Goal: Information Seeking & Learning: Learn about a topic

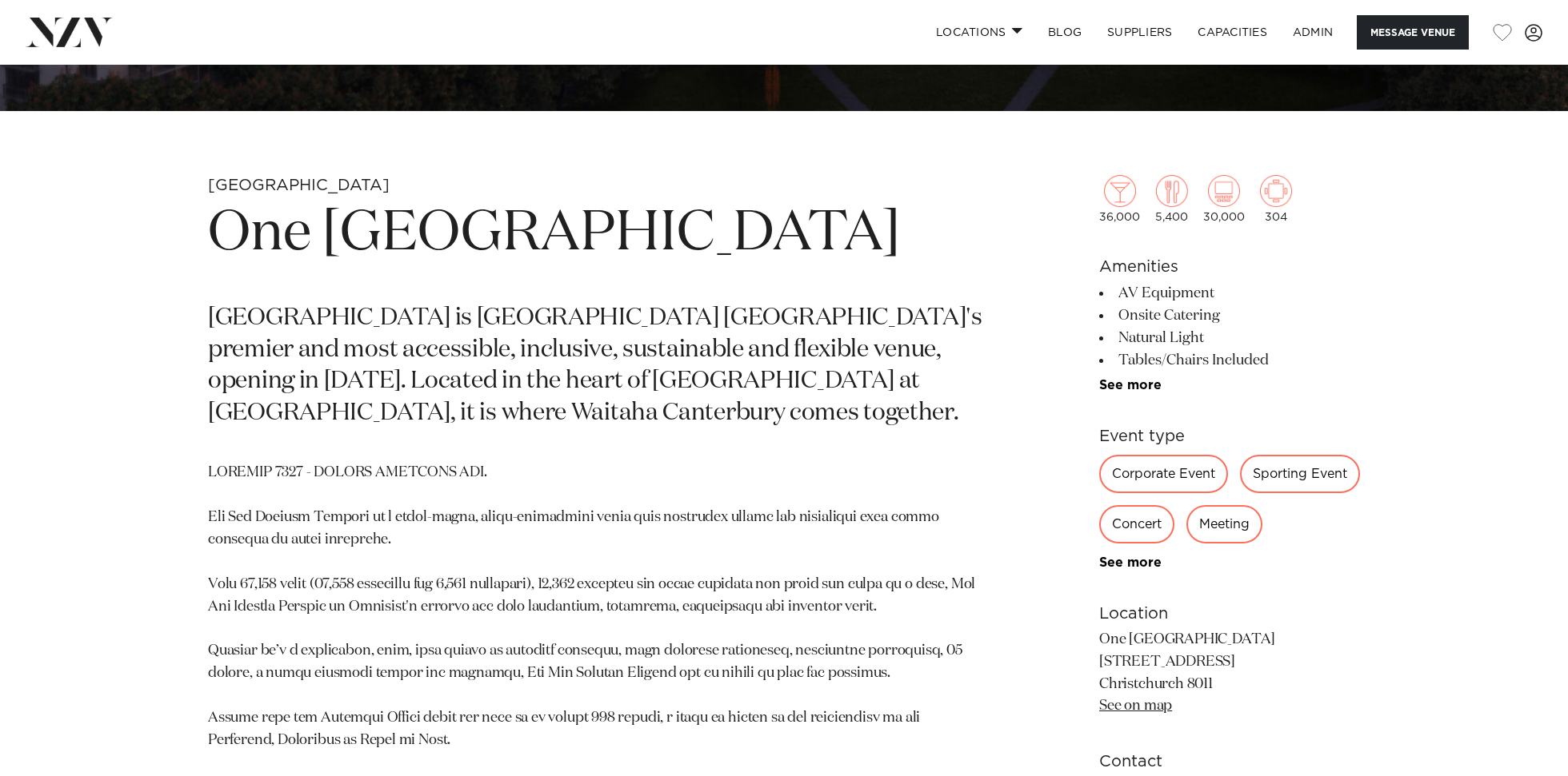
click at [600, 230] on h1 "One [GEOGRAPHIC_DATA]" at bounding box center [596, 234] width 777 height 74
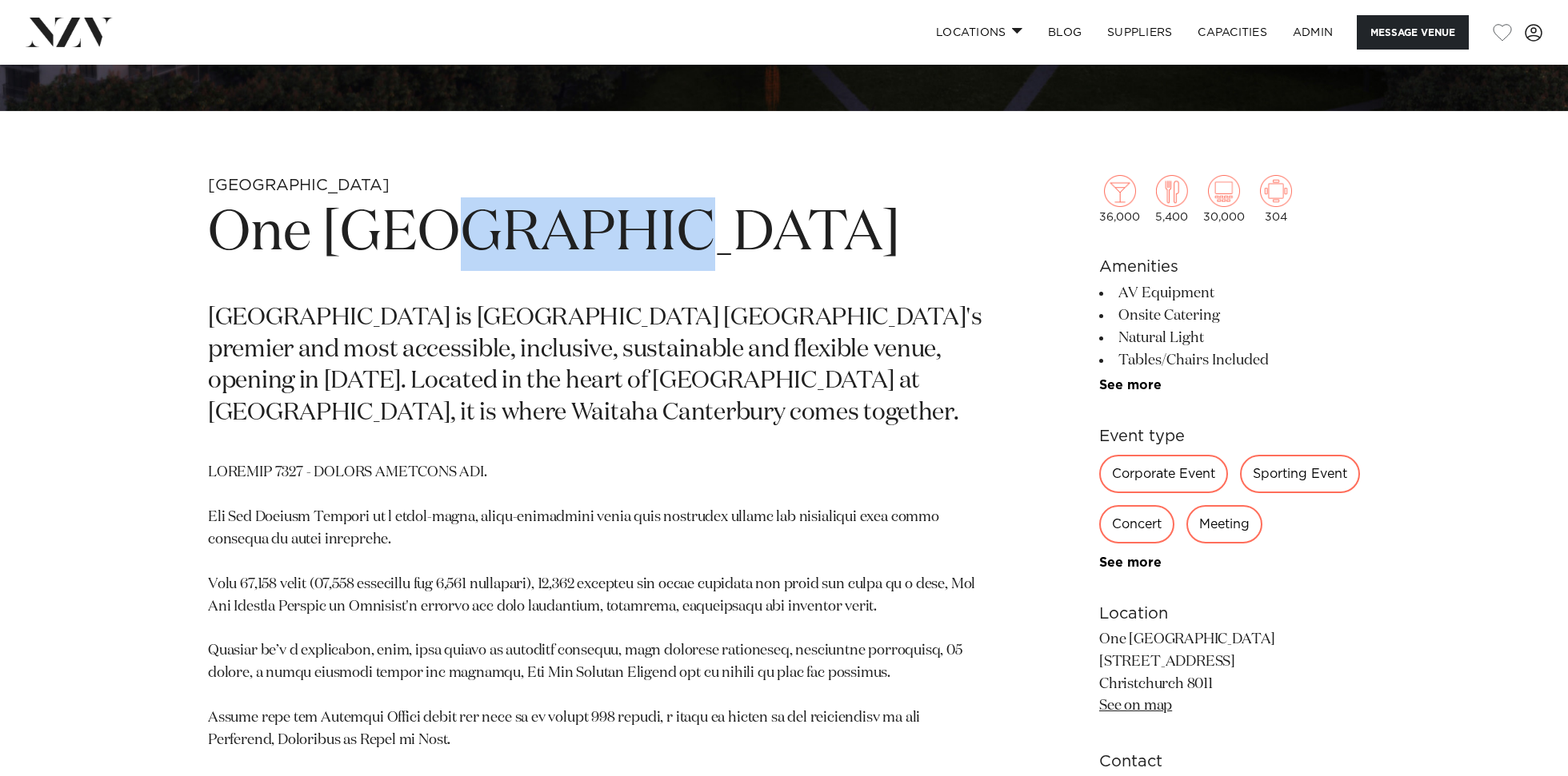
click at [600, 230] on h1 "One [GEOGRAPHIC_DATA]" at bounding box center [596, 234] width 777 height 74
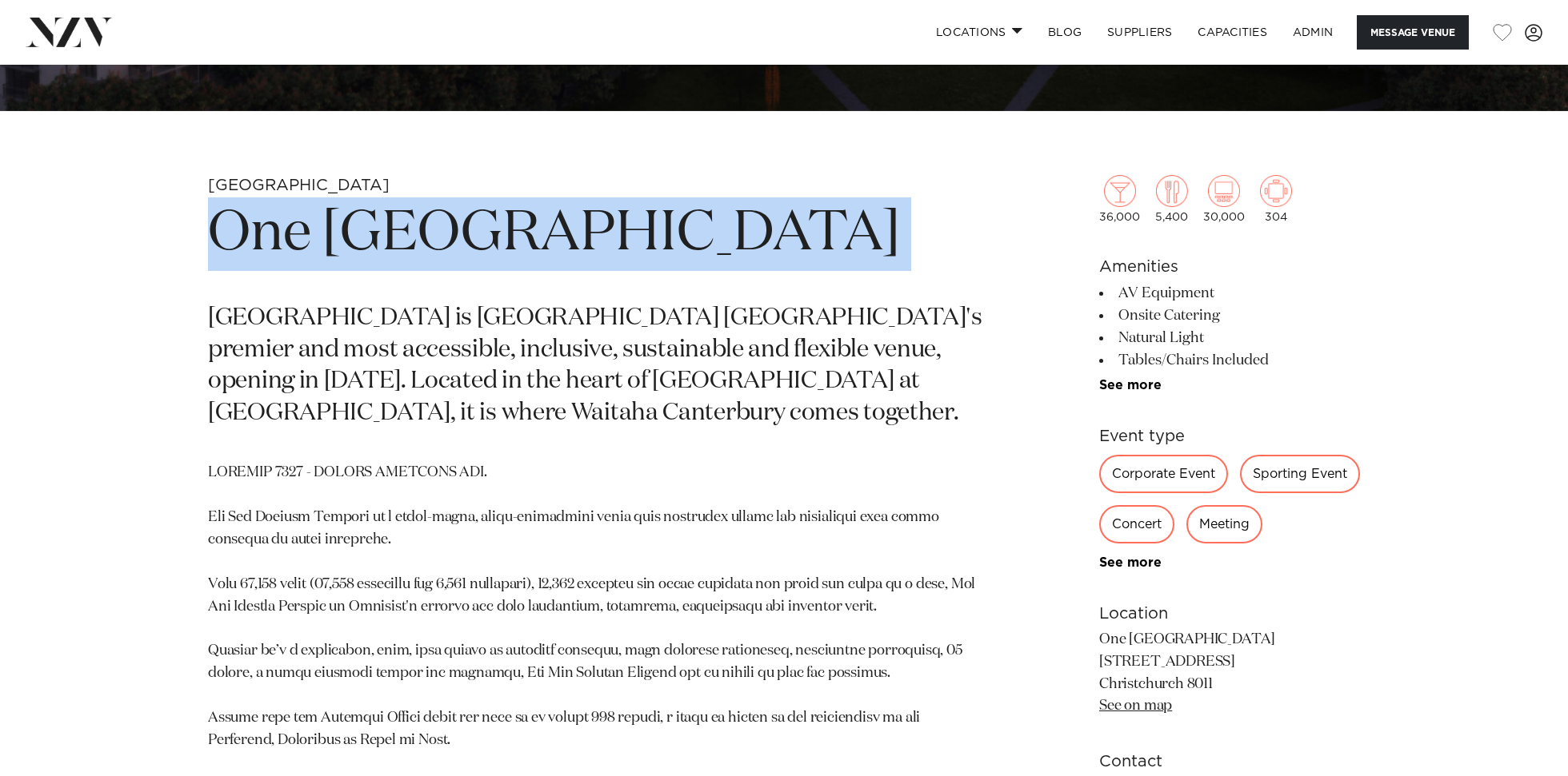
click at [600, 230] on h1 "One [GEOGRAPHIC_DATA]" at bounding box center [596, 234] width 777 height 74
copy section "One [GEOGRAPHIC_DATA]"
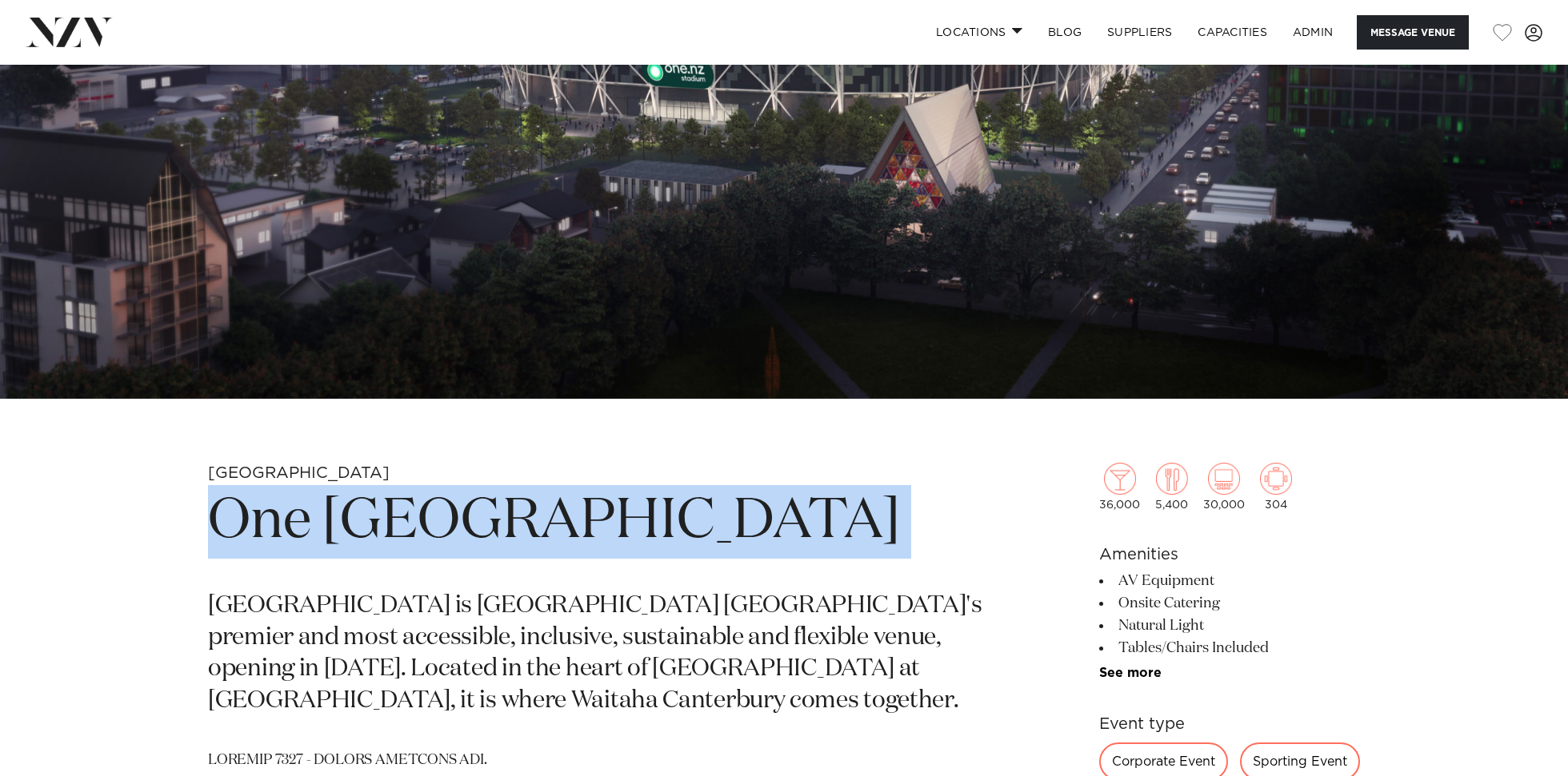
scroll to position [55, 0]
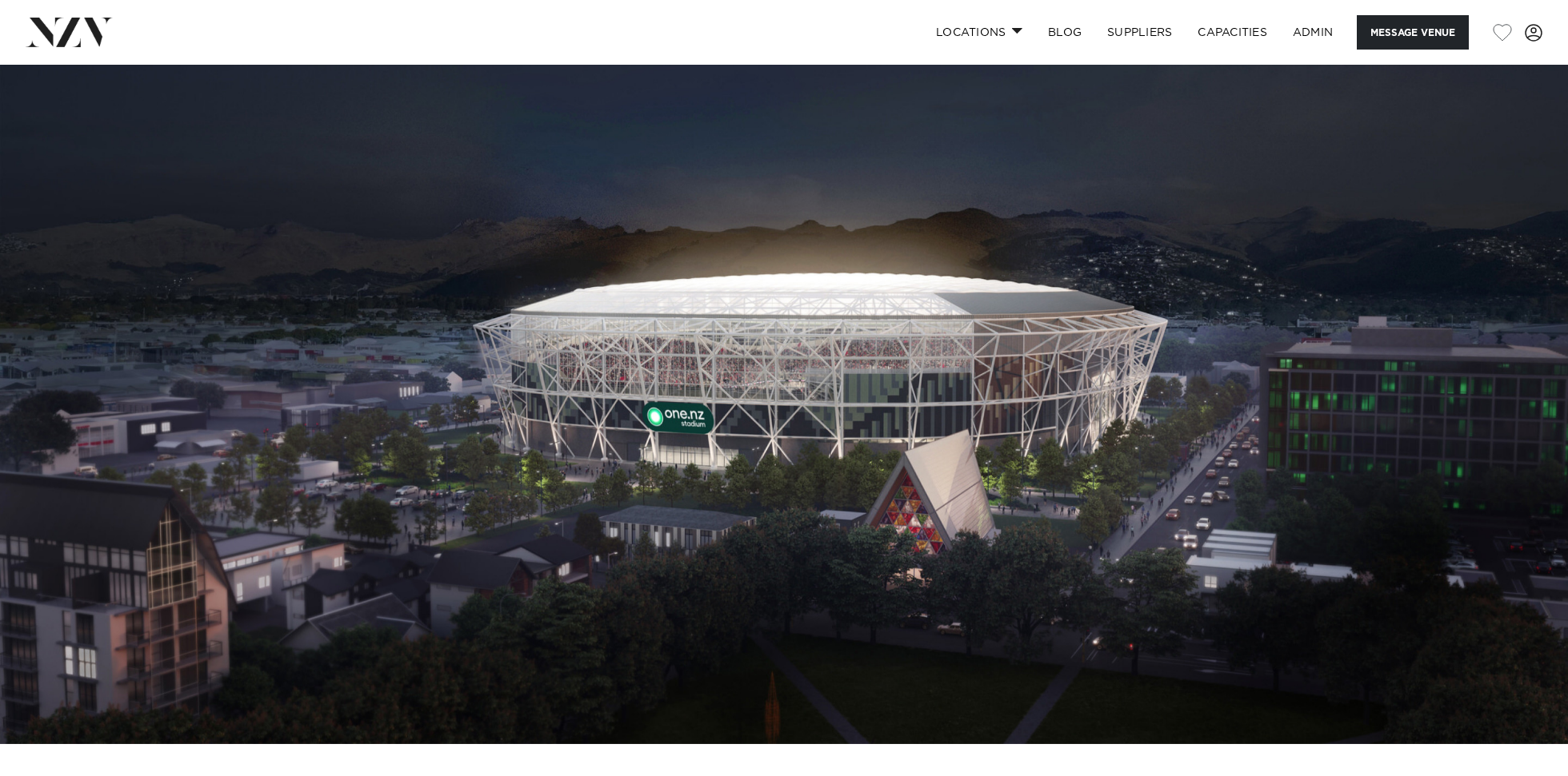
click at [635, 213] on img at bounding box center [784, 376] width 1568 height 734
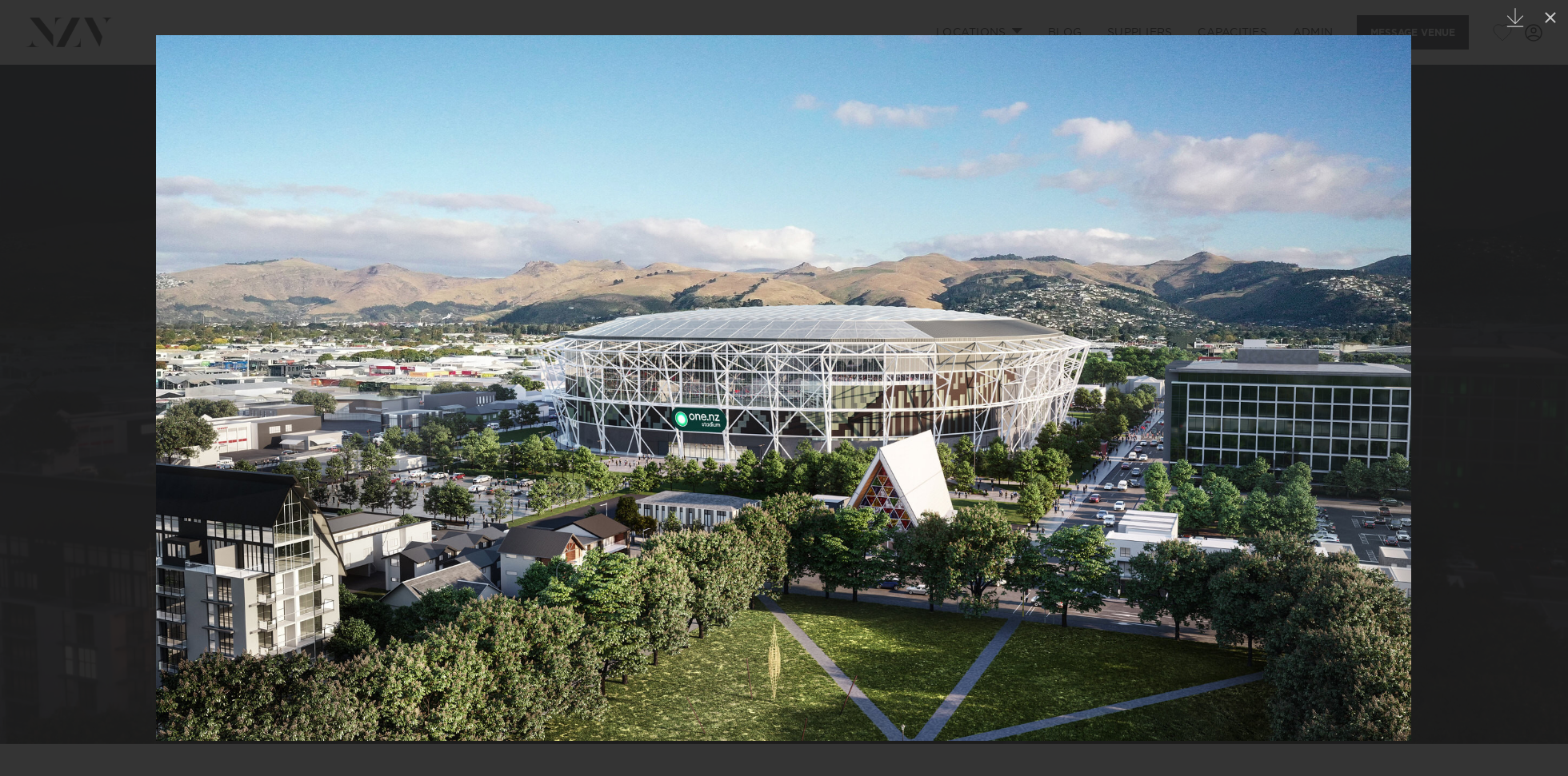
click at [1504, 289] on div at bounding box center [784, 388] width 1568 height 776
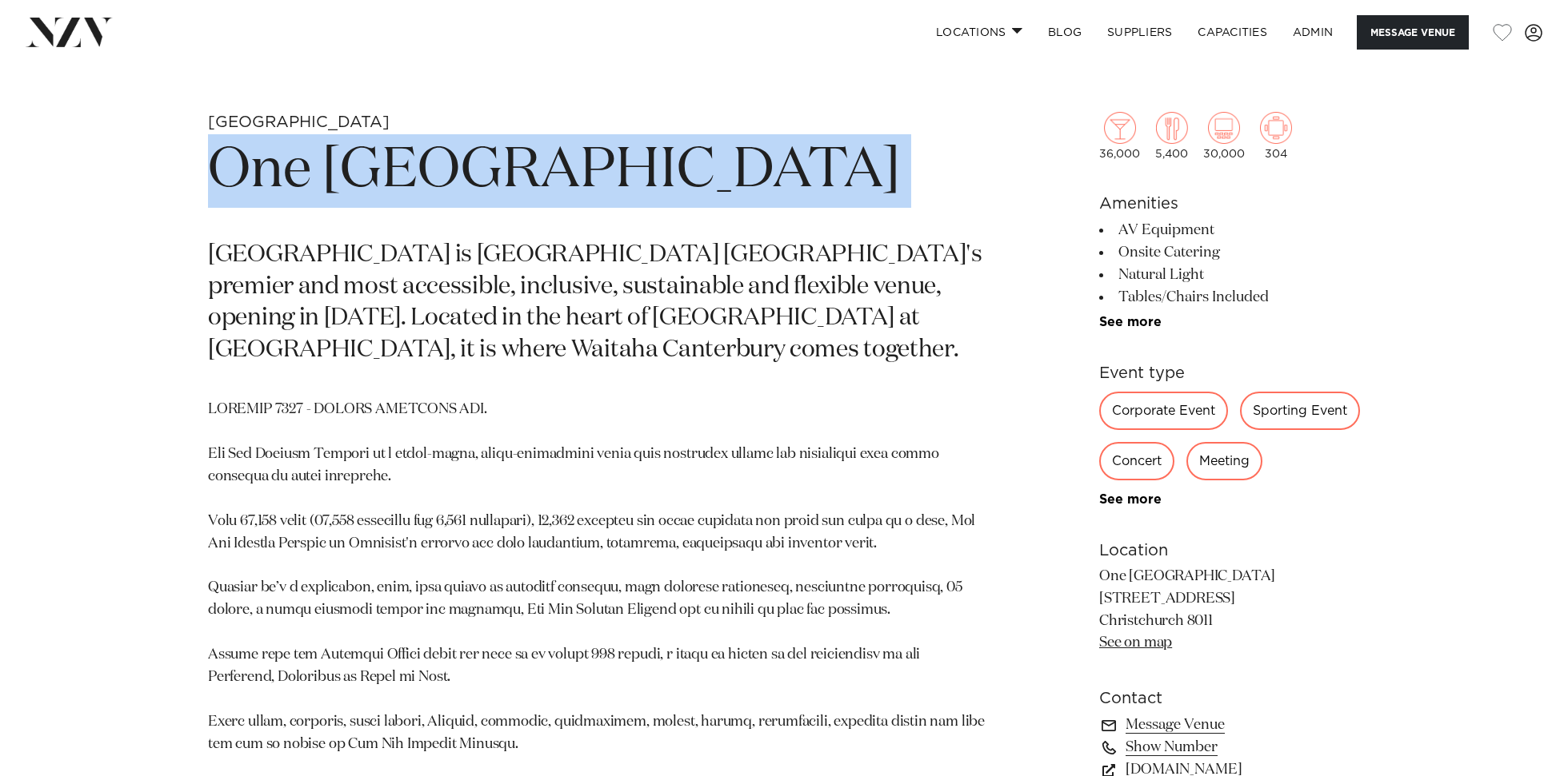
scroll to position [969, 0]
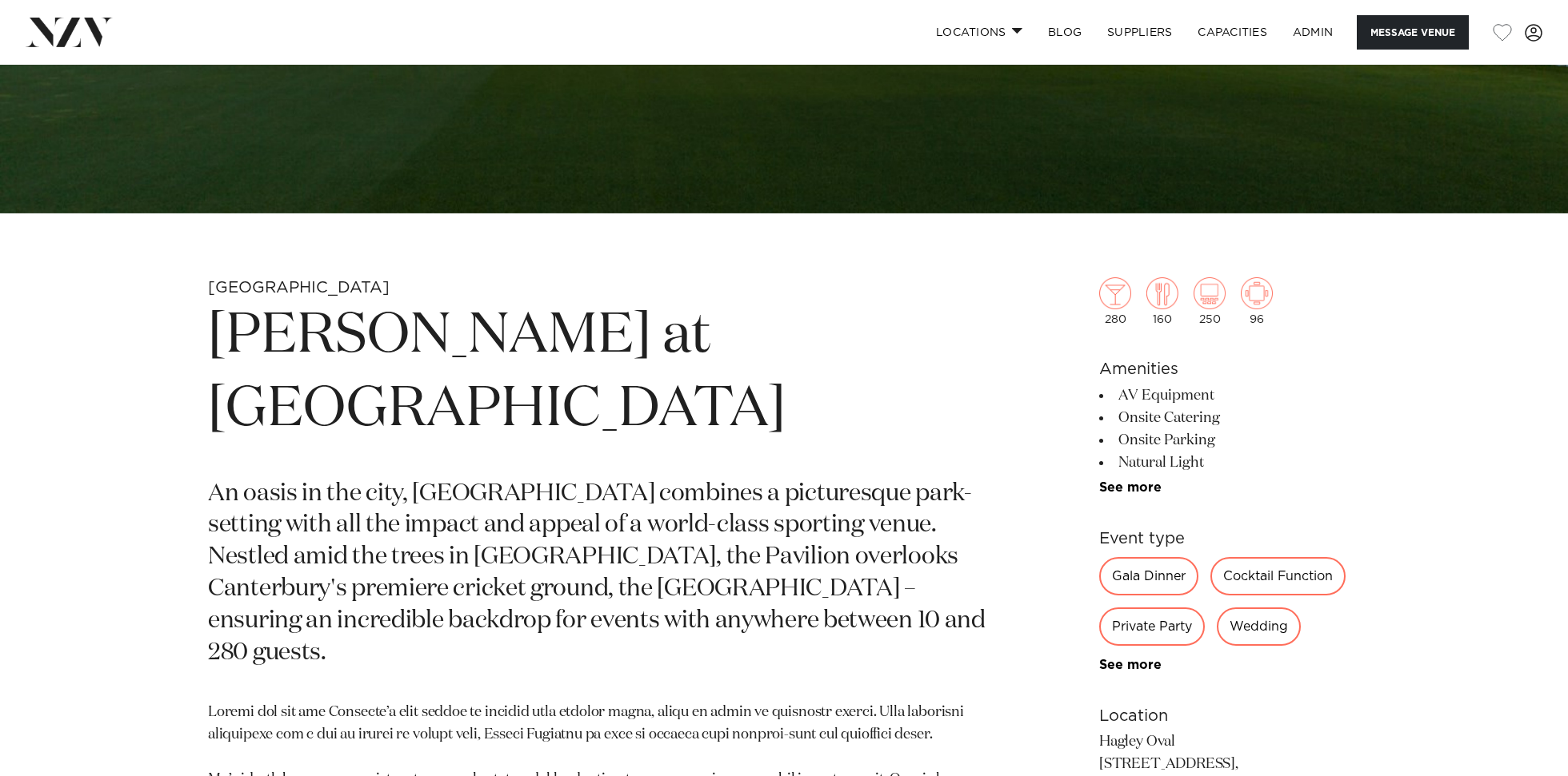
scroll to position [605, 0]
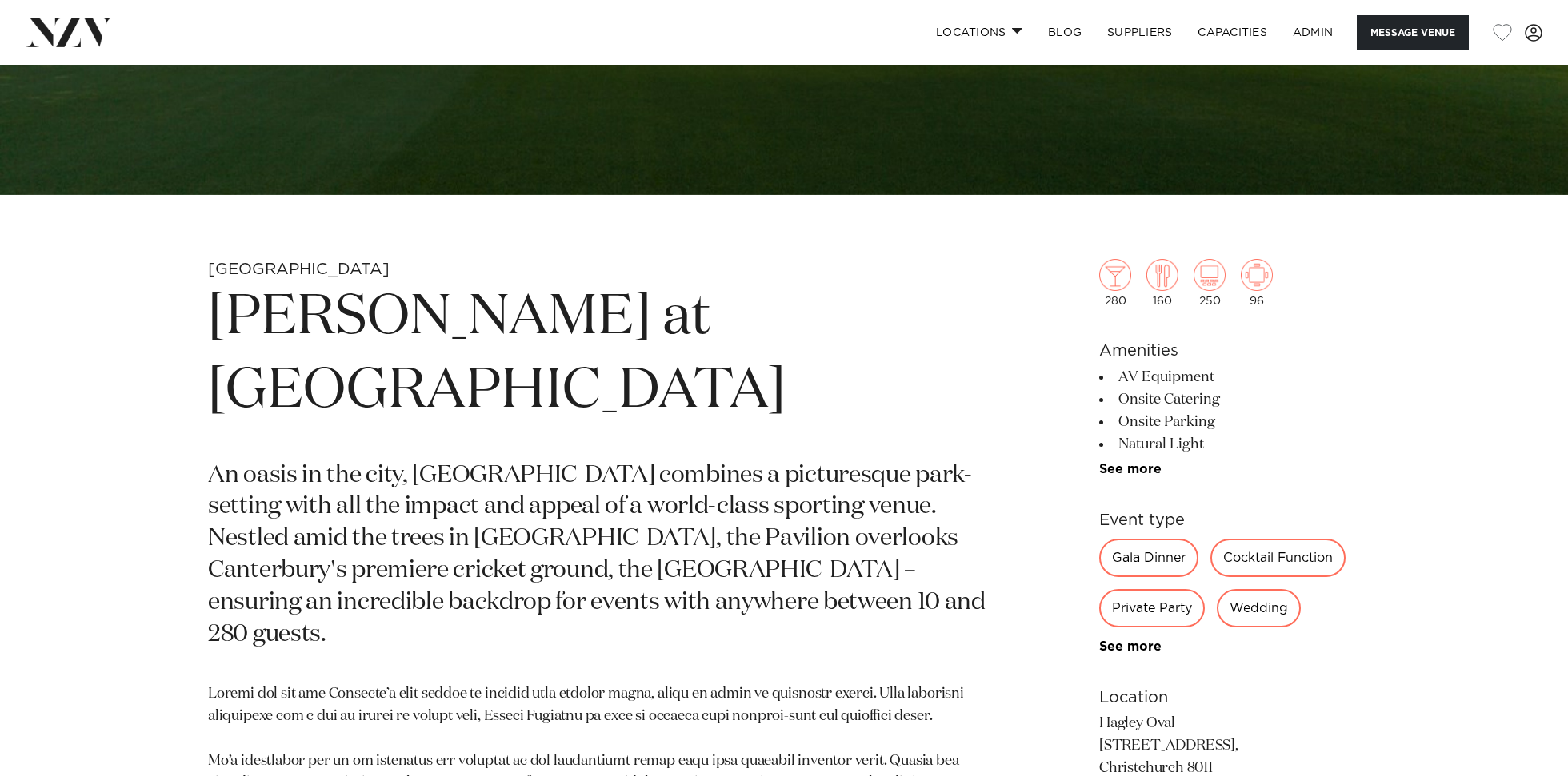
click at [780, 320] on h1 "[PERSON_NAME] at [GEOGRAPHIC_DATA]" at bounding box center [596, 355] width 777 height 147
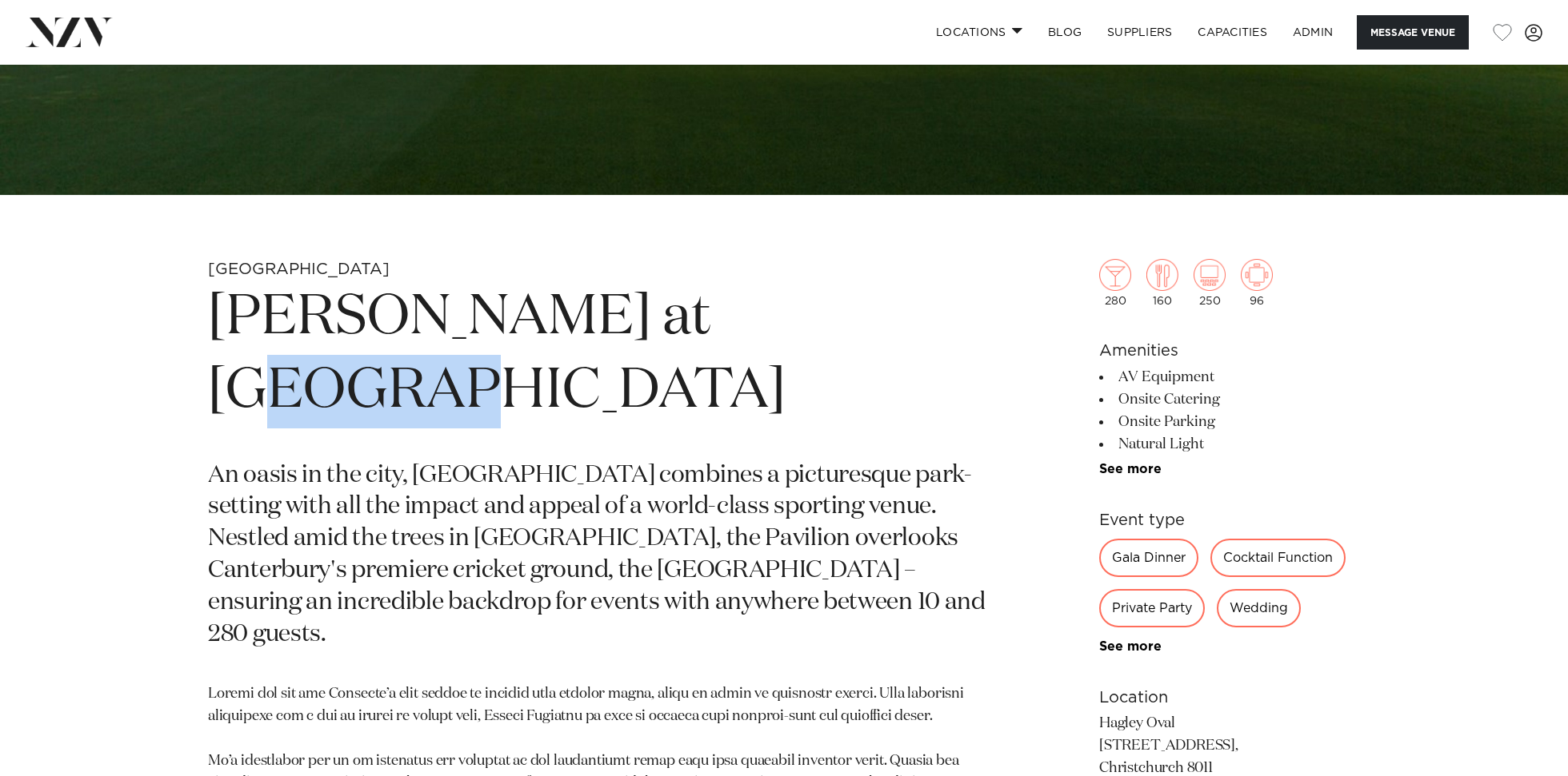
click at [780, 320] on h1 "[PERSON_NAME] at [GEOGRAPHIC_DATA]" at bounding box center [596, 355] width 777 height 147
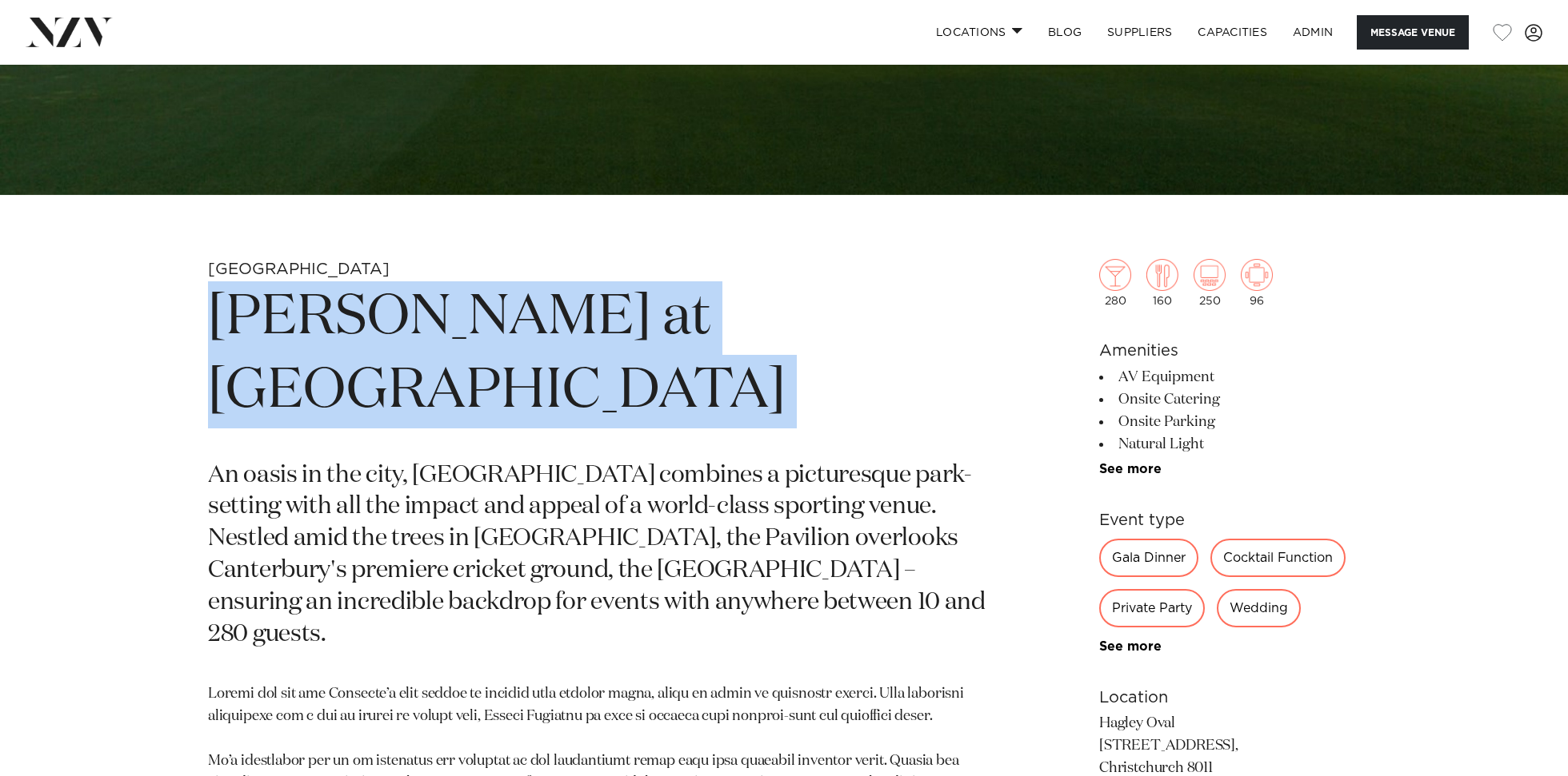
click at [780, 320] on h1 "[PERSON_NAME] at [GEOGRAPHIC_DATA]" at bounding box center [596, 355] width 777 height 147
copy section "[PERSON_NAME] at [GEOGRAPHIC_DATA]"
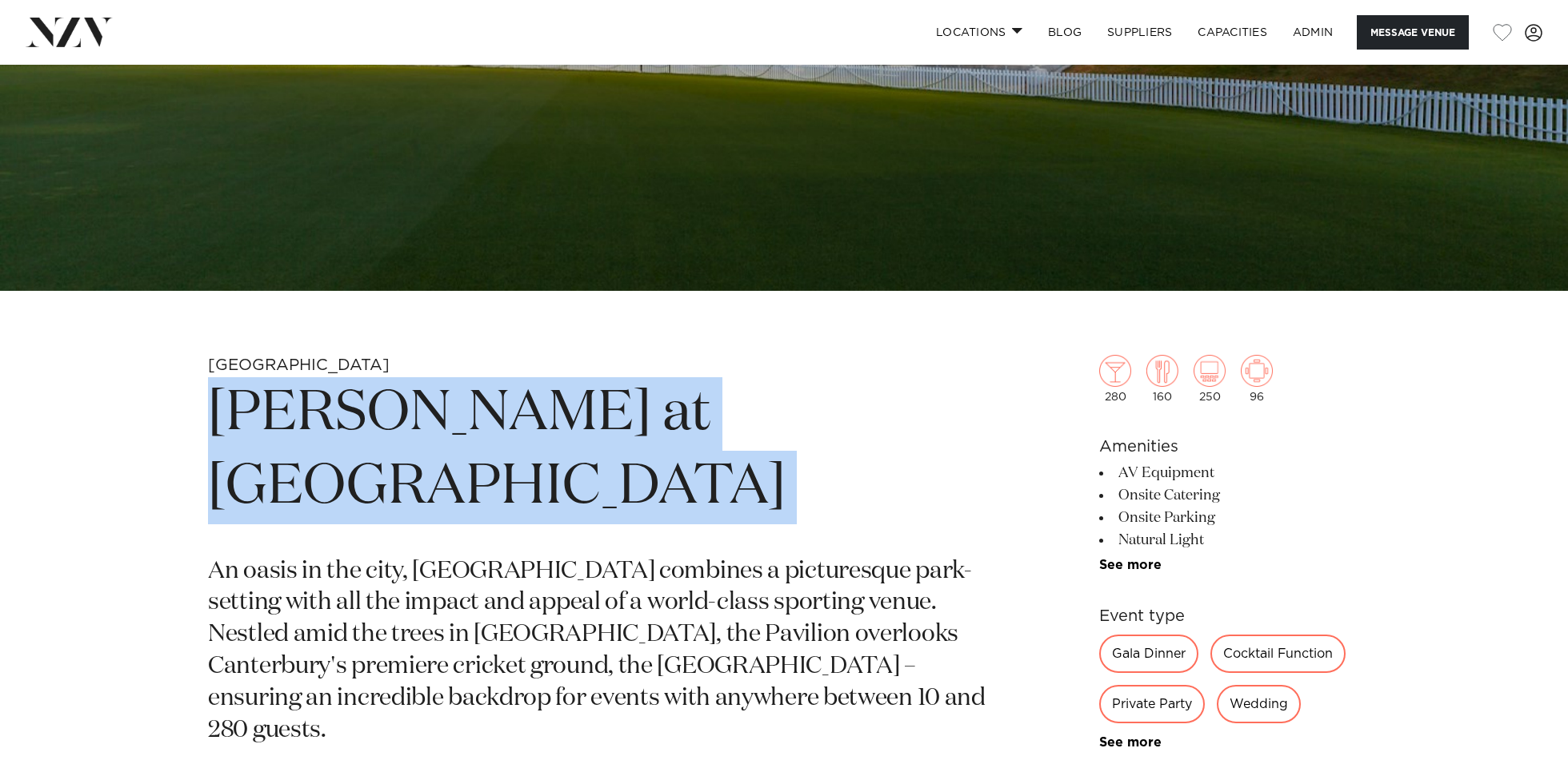
scroll to position [0, 0]
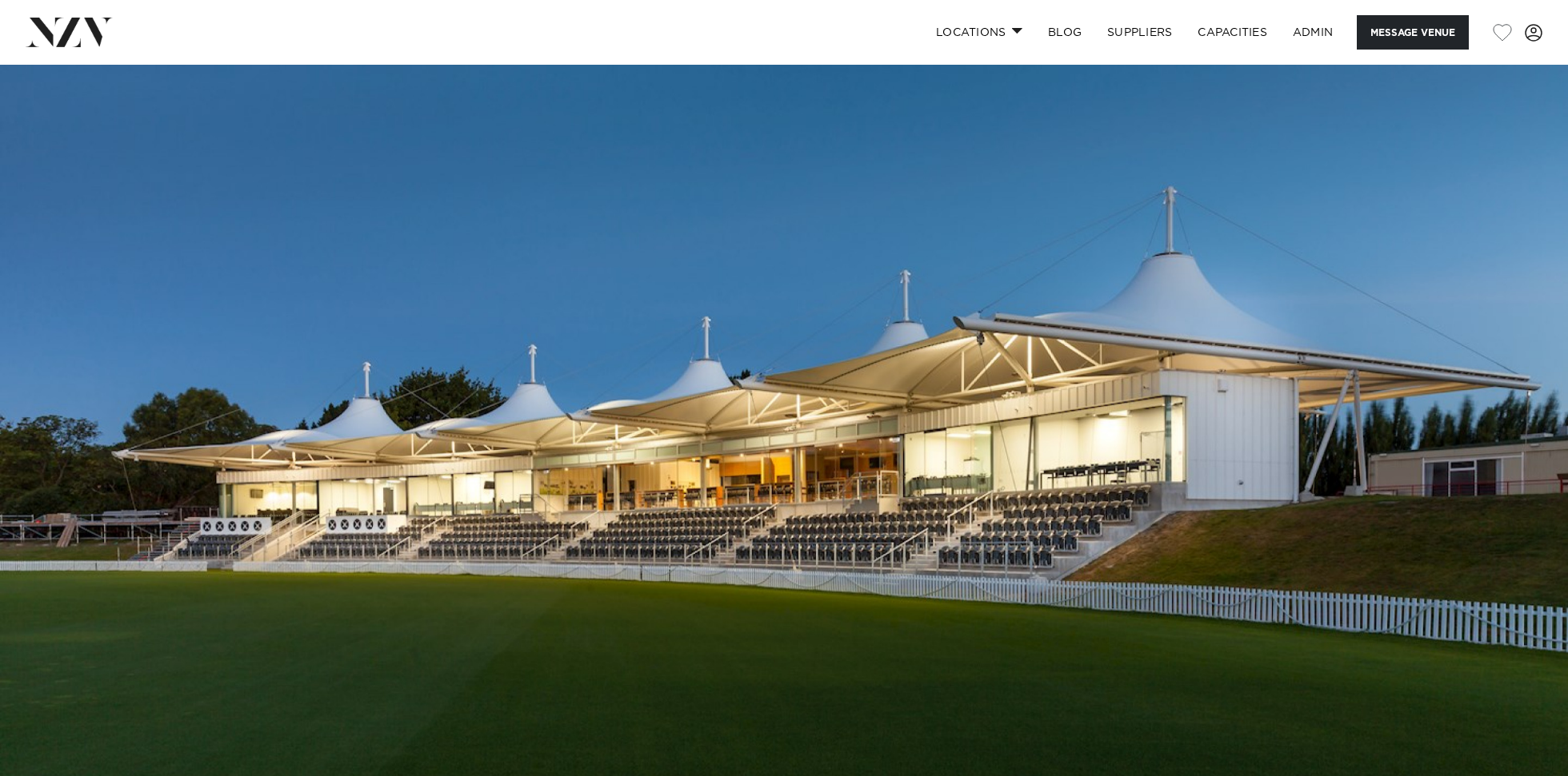
drag, startPoint x: 765, startPoint y: 317, endPoint x: 765, endPoint y: 328, distance: 11.0
click at [765, 328] on img at bounding box center [784, 431] width 1568 height 734
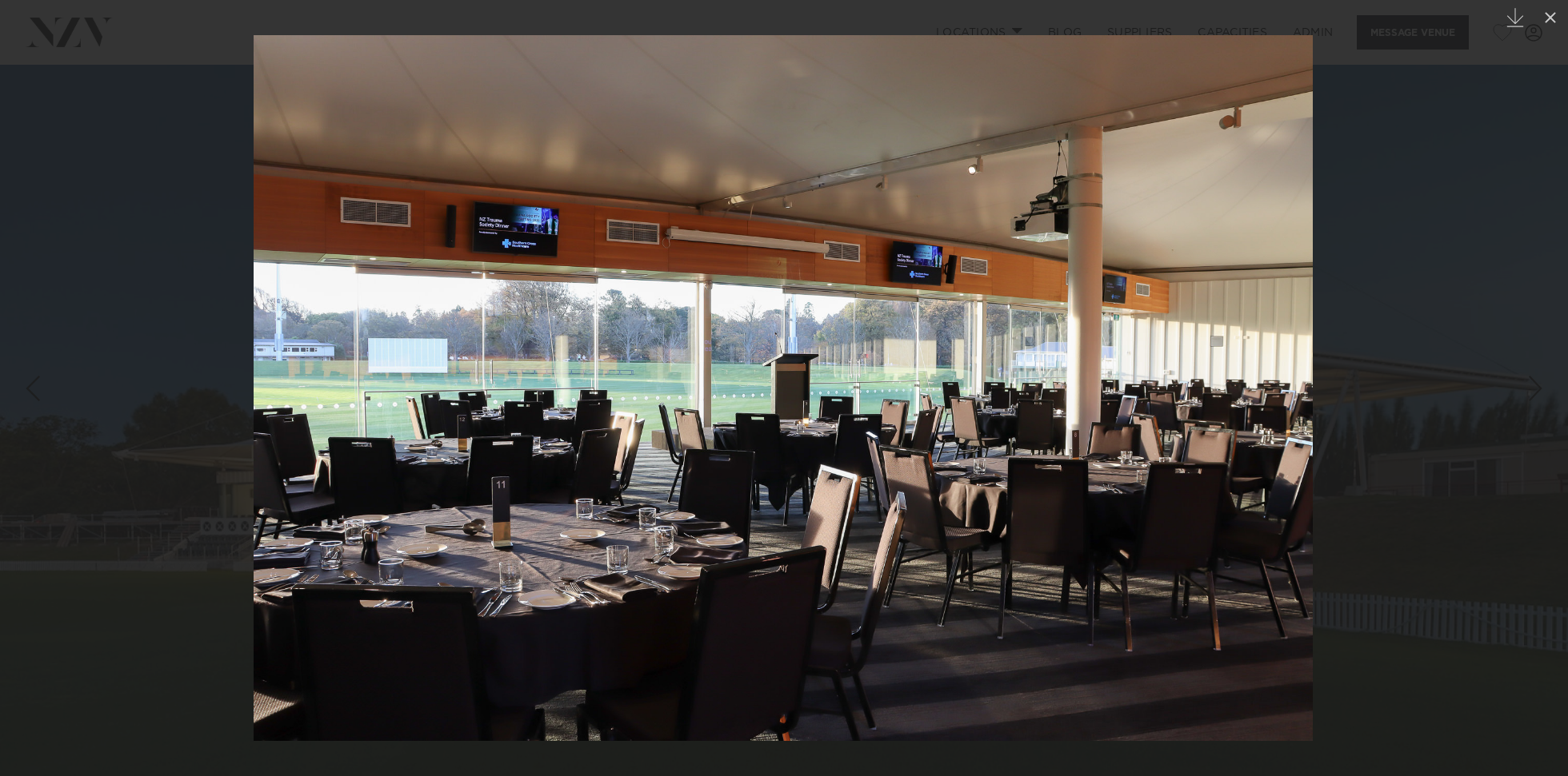
click at [211, 164] on div at bounding box center [784, 388] width 1568 height 776
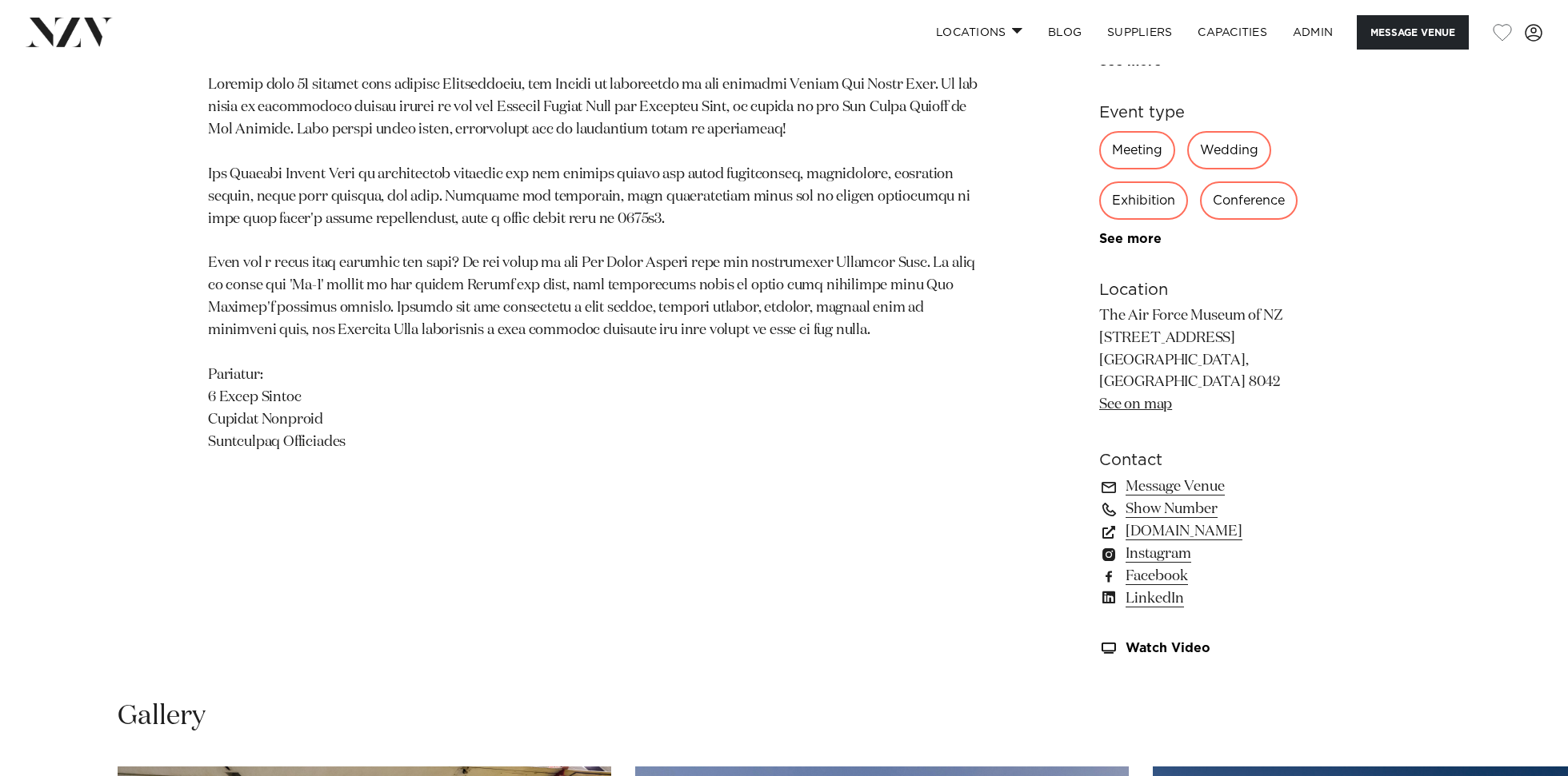
scroll to position [1056, 0]
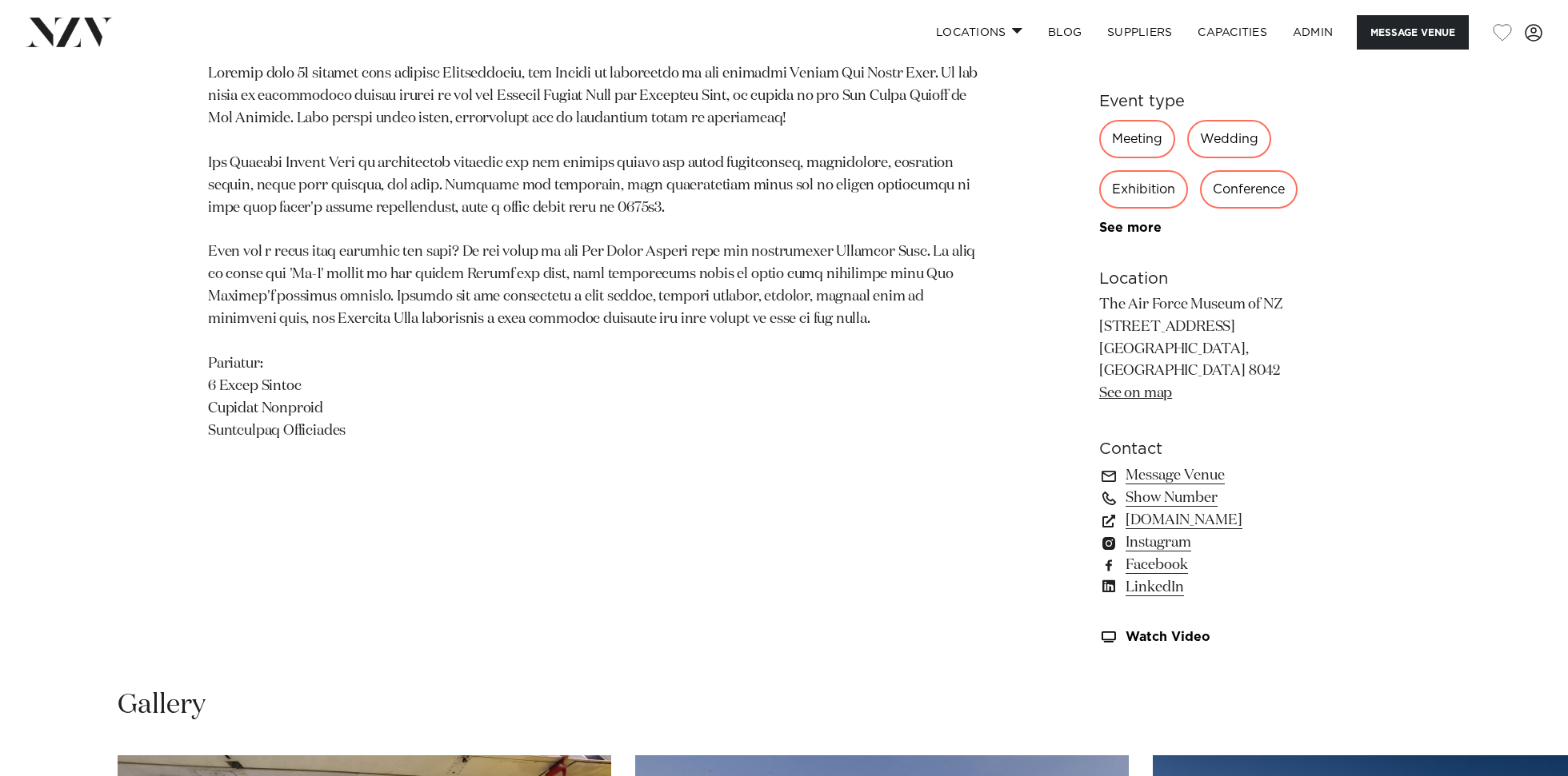
click at [1137, 235] on link "See more" at bounding box center [1161, 227] width 125 height 13
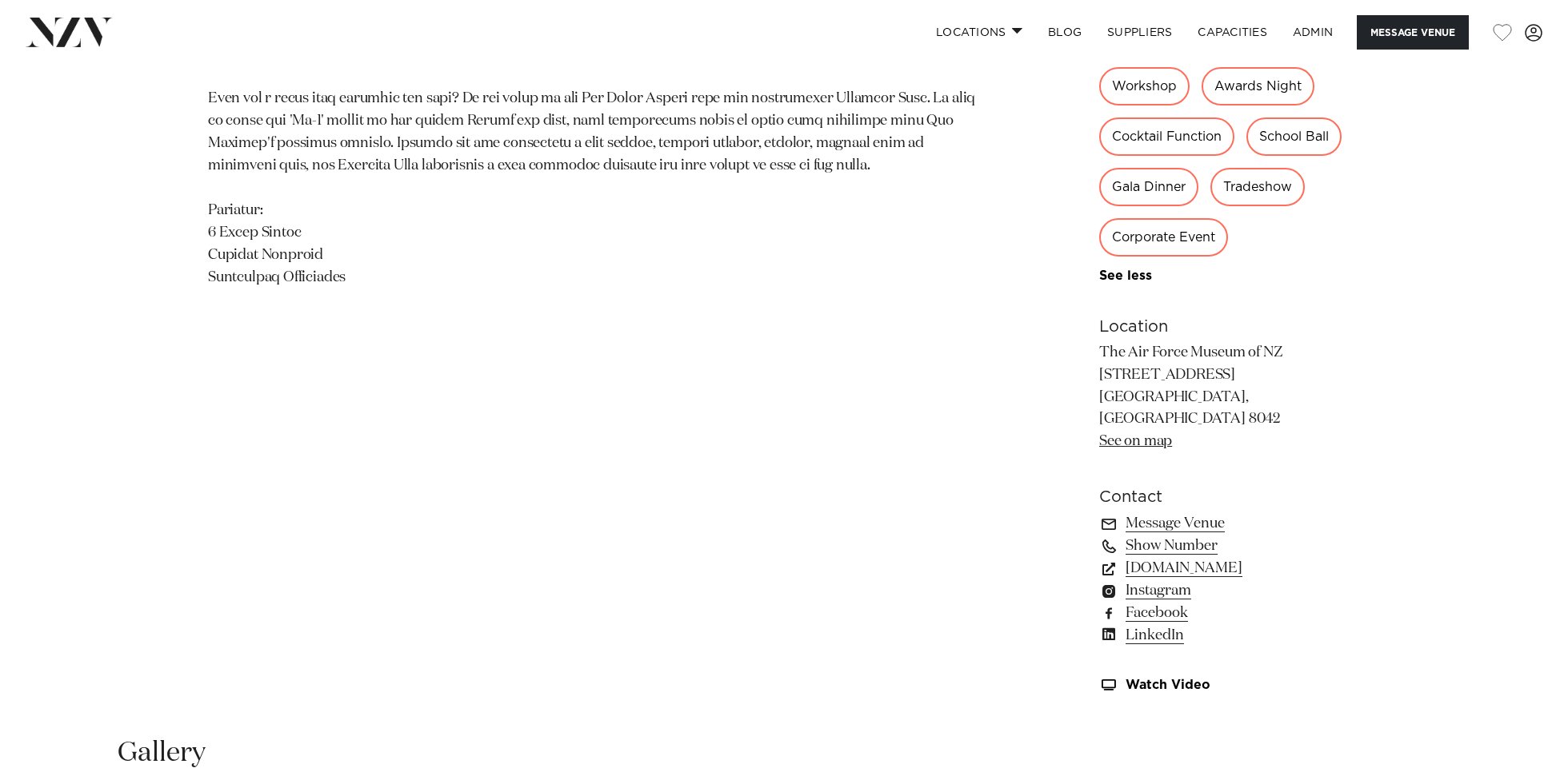
scroll to position [1346, 0]
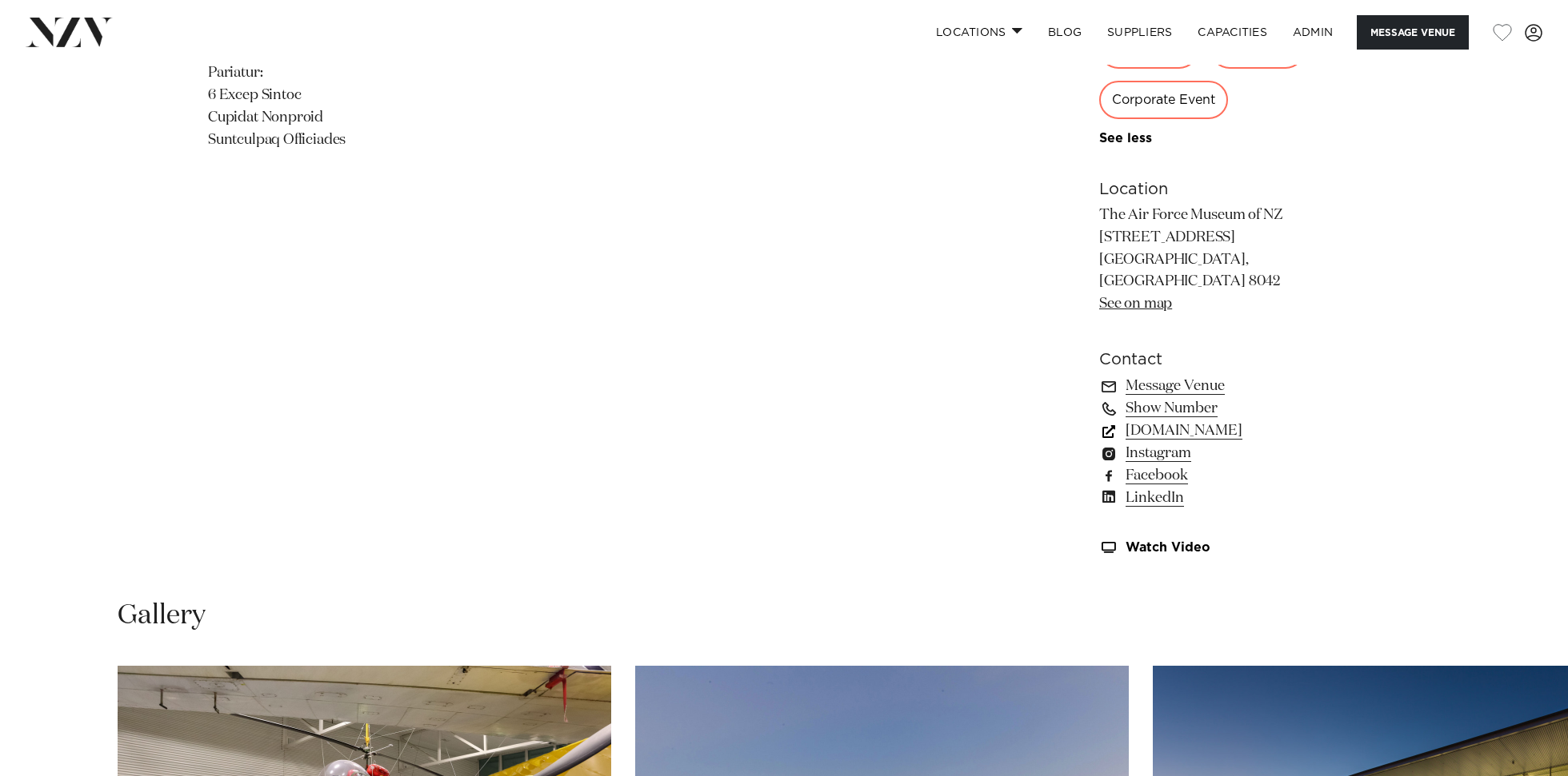
click at [1249, 420] on link "www.venuesotautahi.co.nz" at bounding box center [1230, 431] width 261 height 22
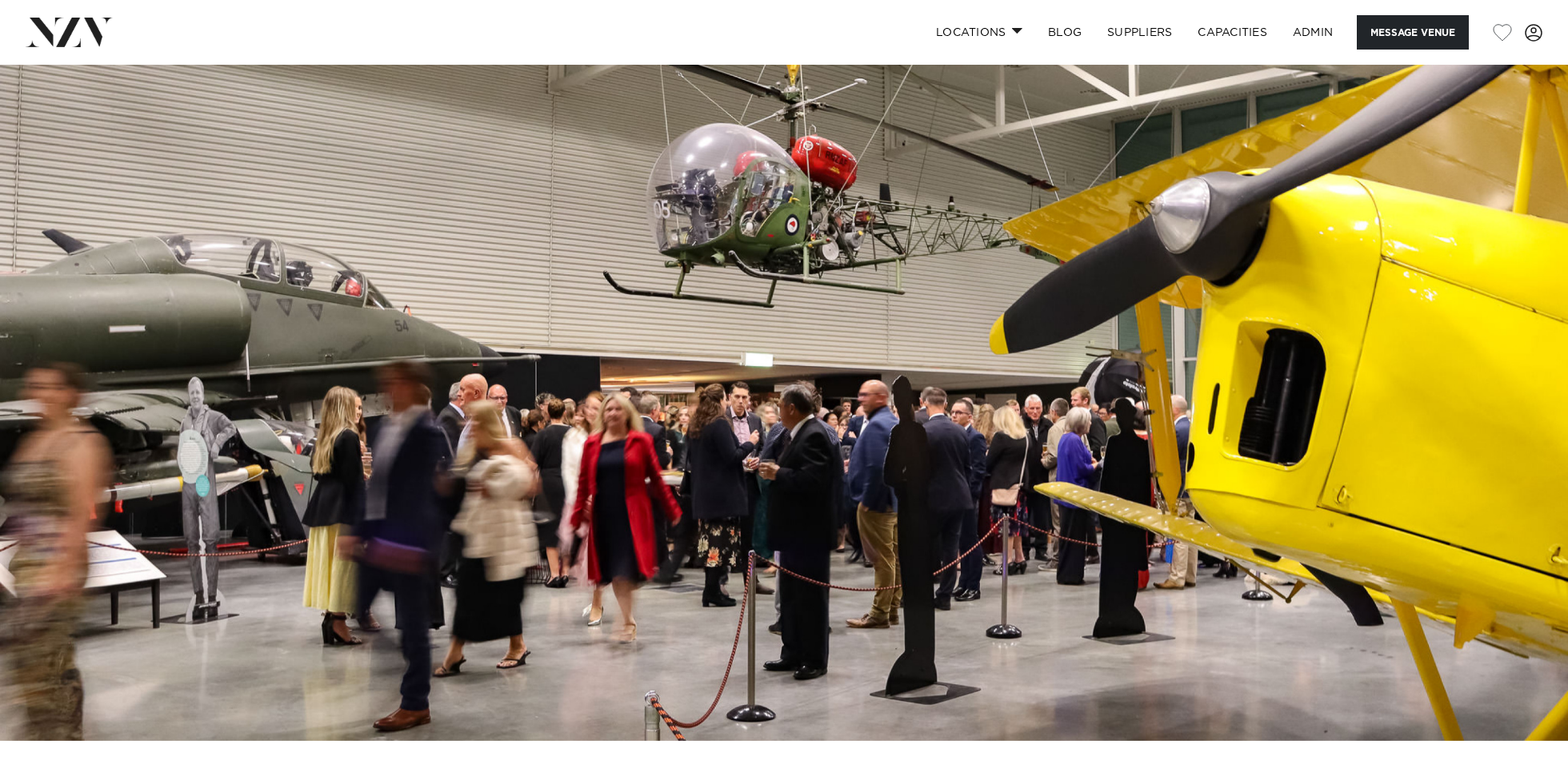
scroll to position [0, 0]
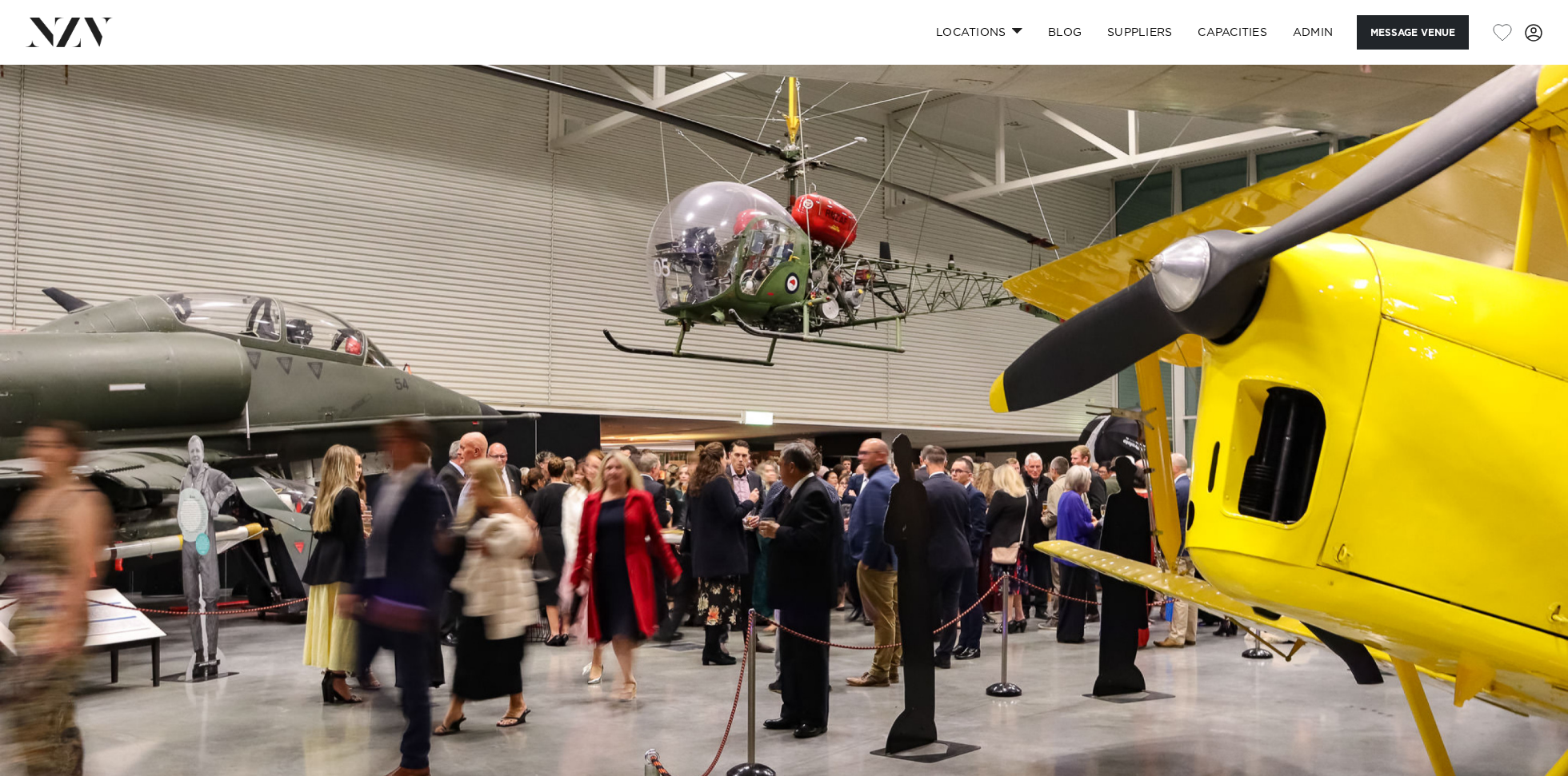
click at [881, 212] on img at bounding box center [784, 431] width 1568 height 734
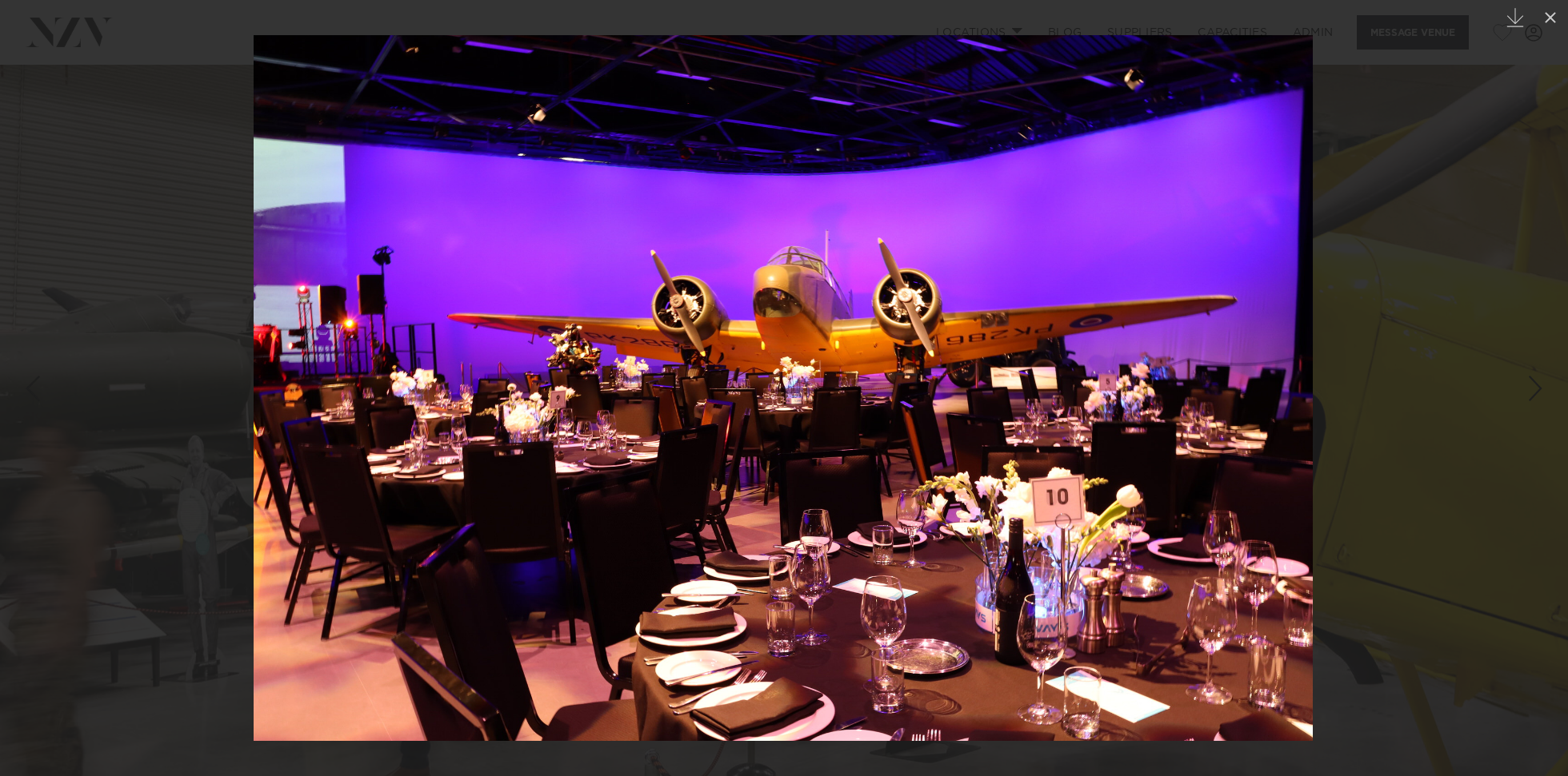
click at [881, 327] on img at bounding box center [783, 388] width 1059 height 706
click at [139, 190] on div at bounding box center [784, 388] width 1568 height 776
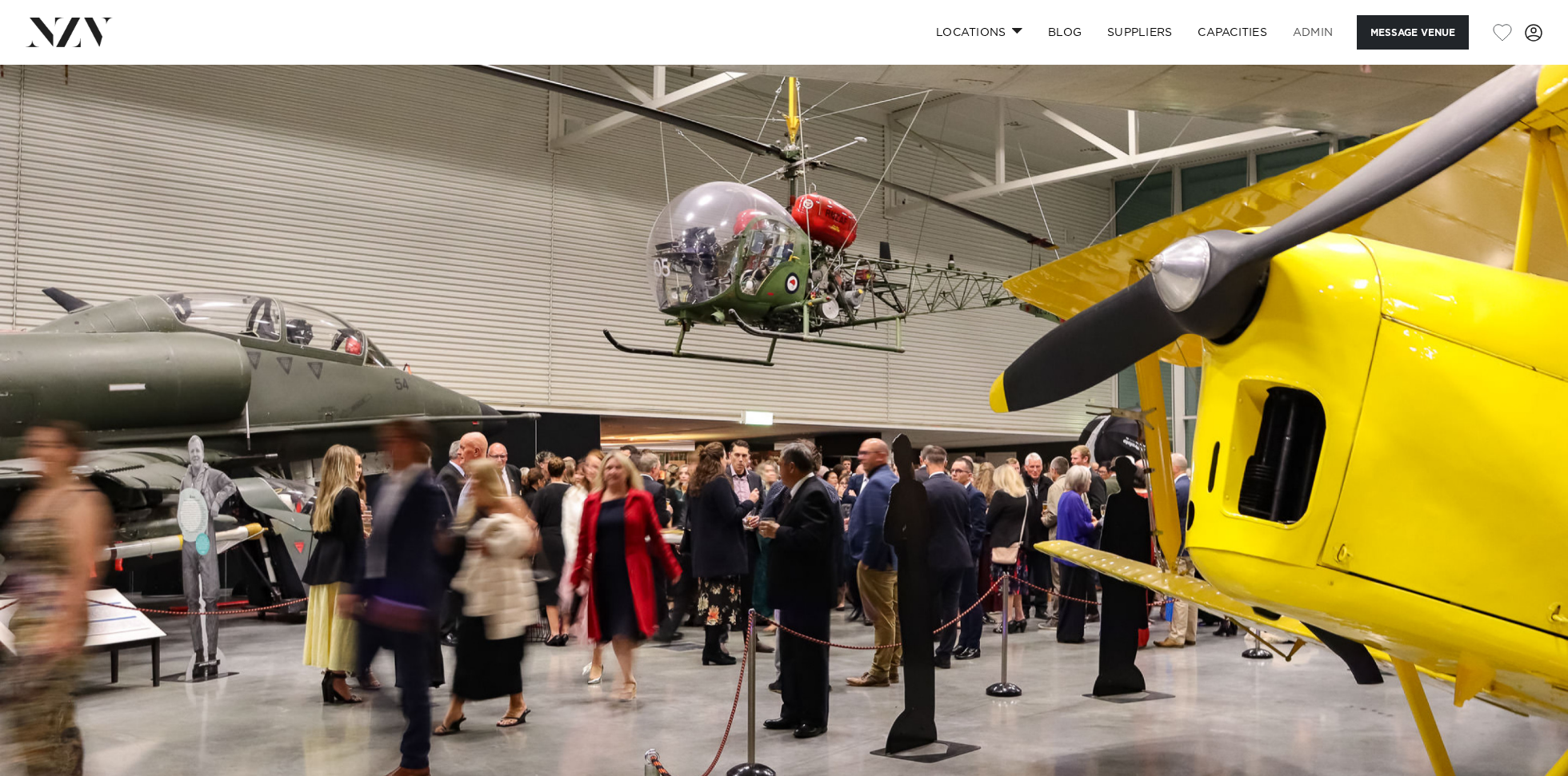
click at [1318, 28] on link "ADMIN" at bounding box center [1312, 32] width 65 height 35
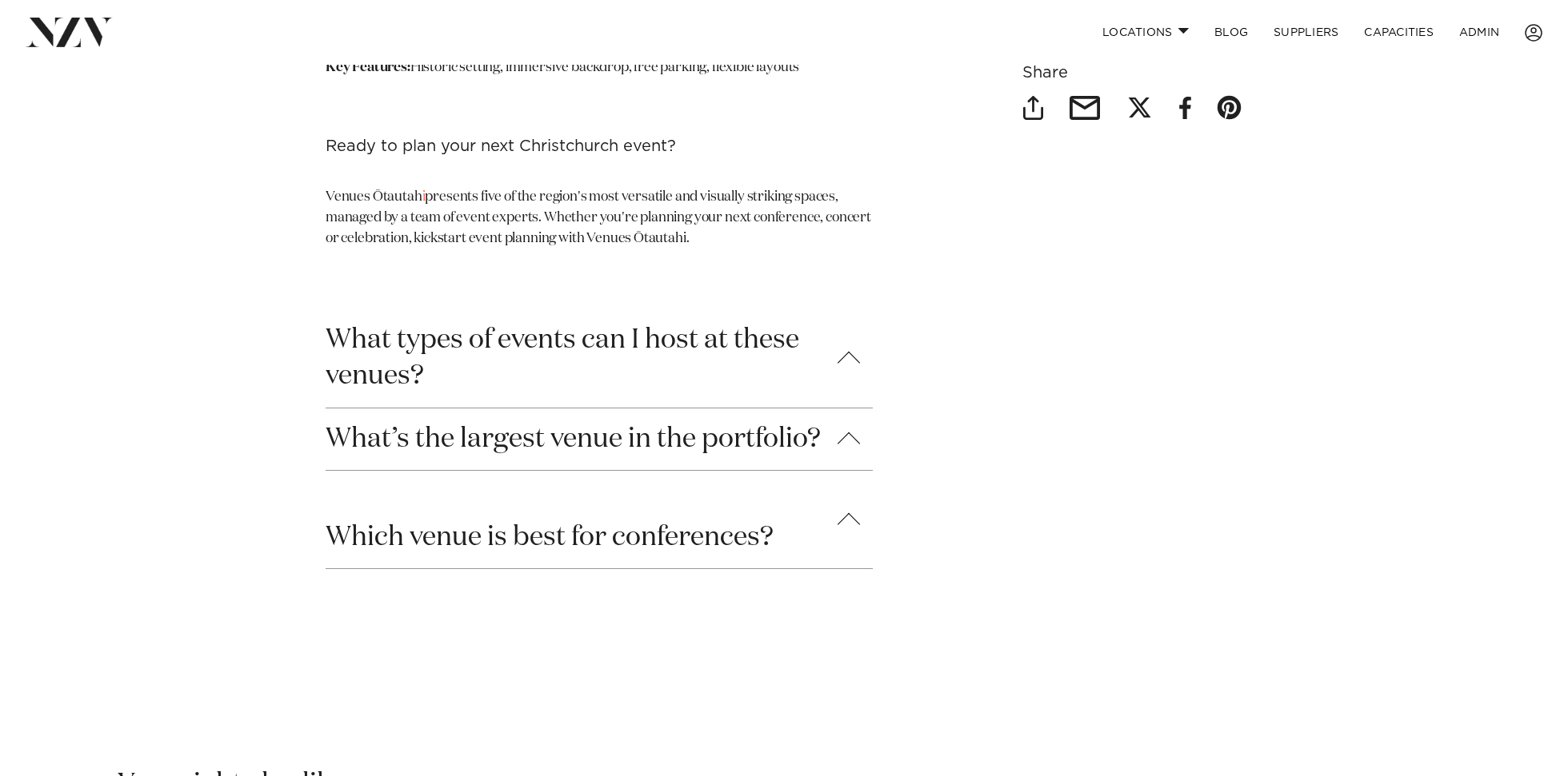
scroll to position [5385, 0]
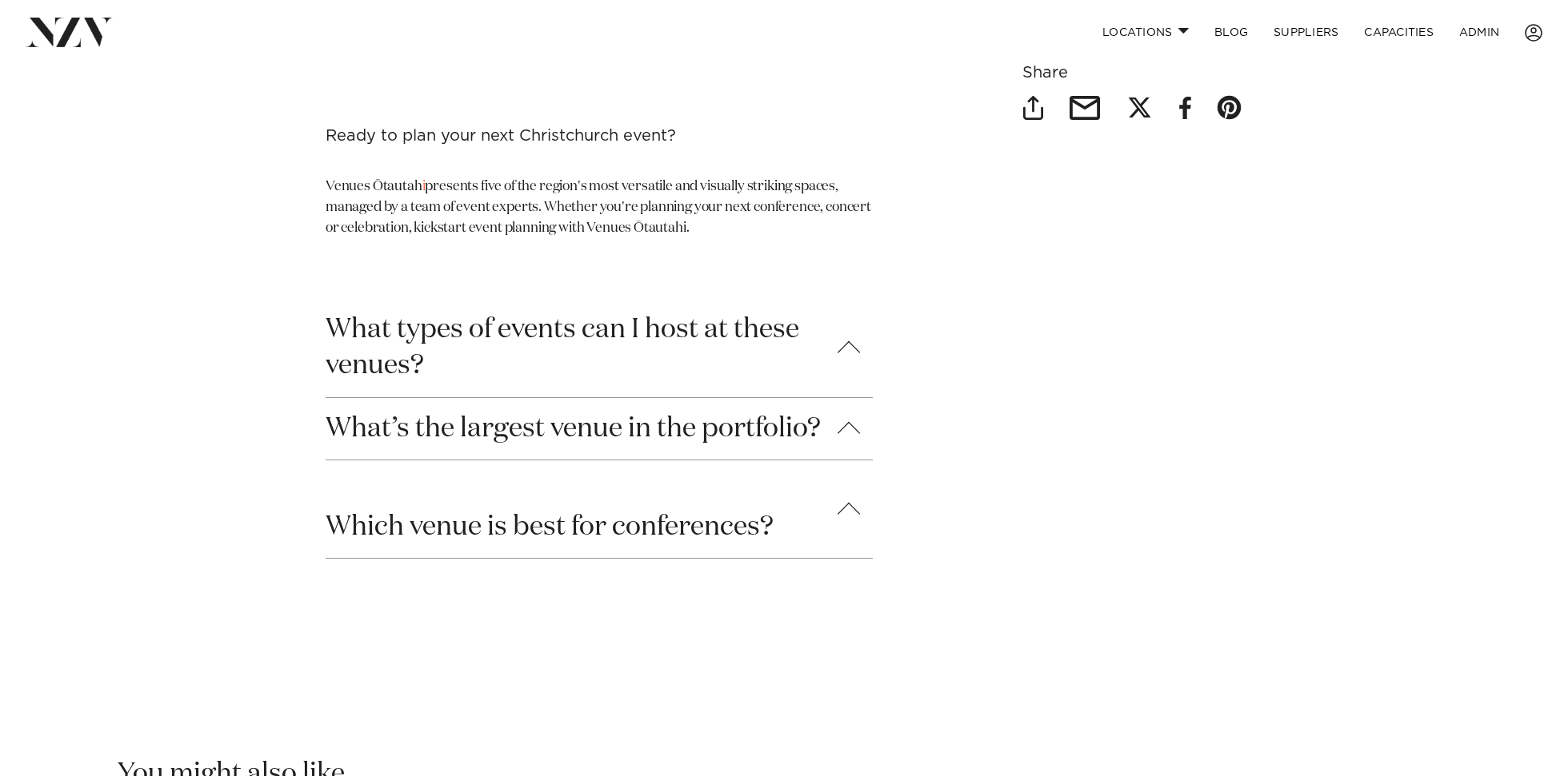
click at [809, 305] on button "What types of events can I host at these venues?" at bounding box center [599, 347] width 548 height 97
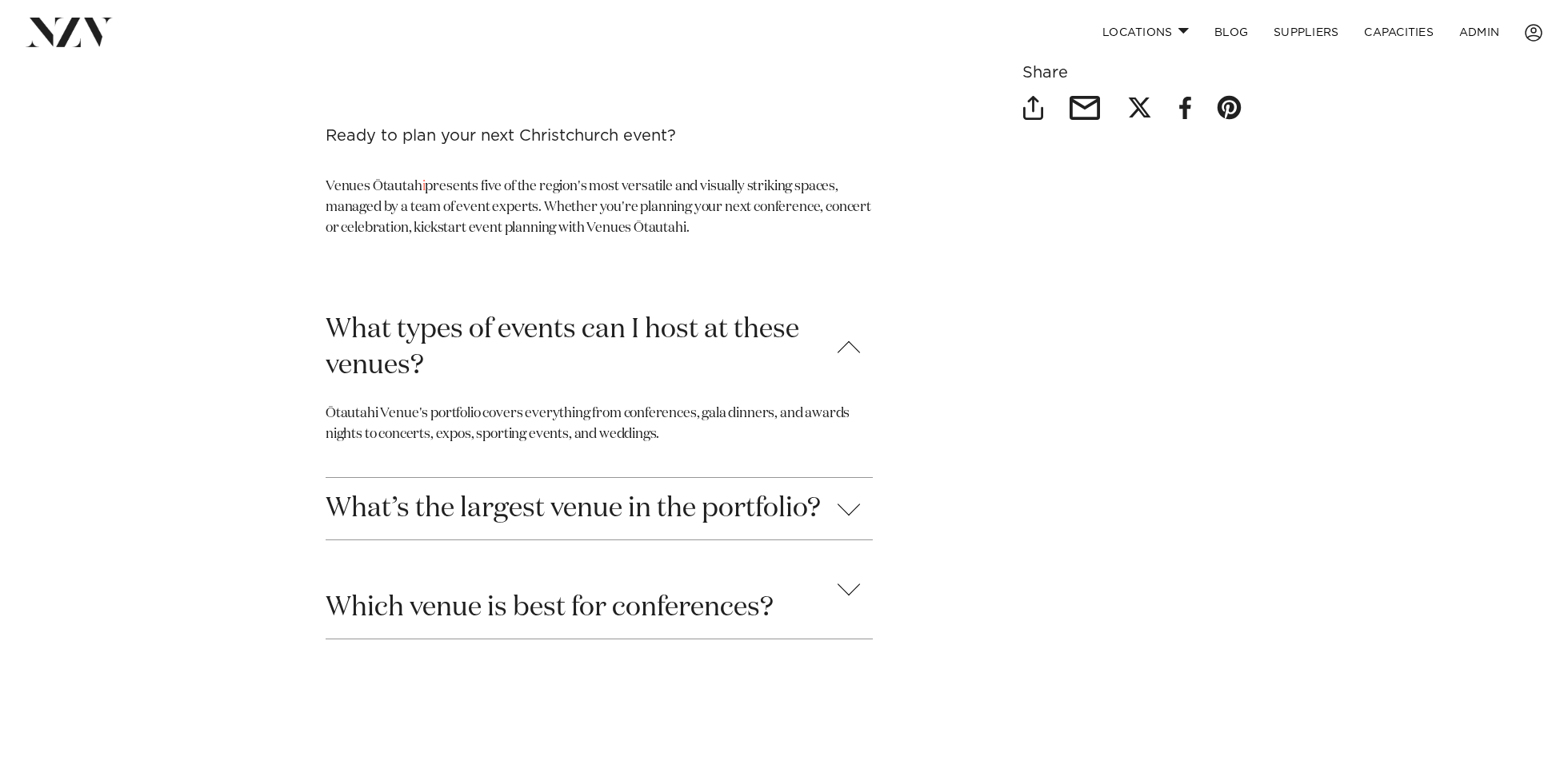
click at [809, 478] on button "What’s the largest venue in the portfolio?" at bounding box center [599, 508] width 548 height 62
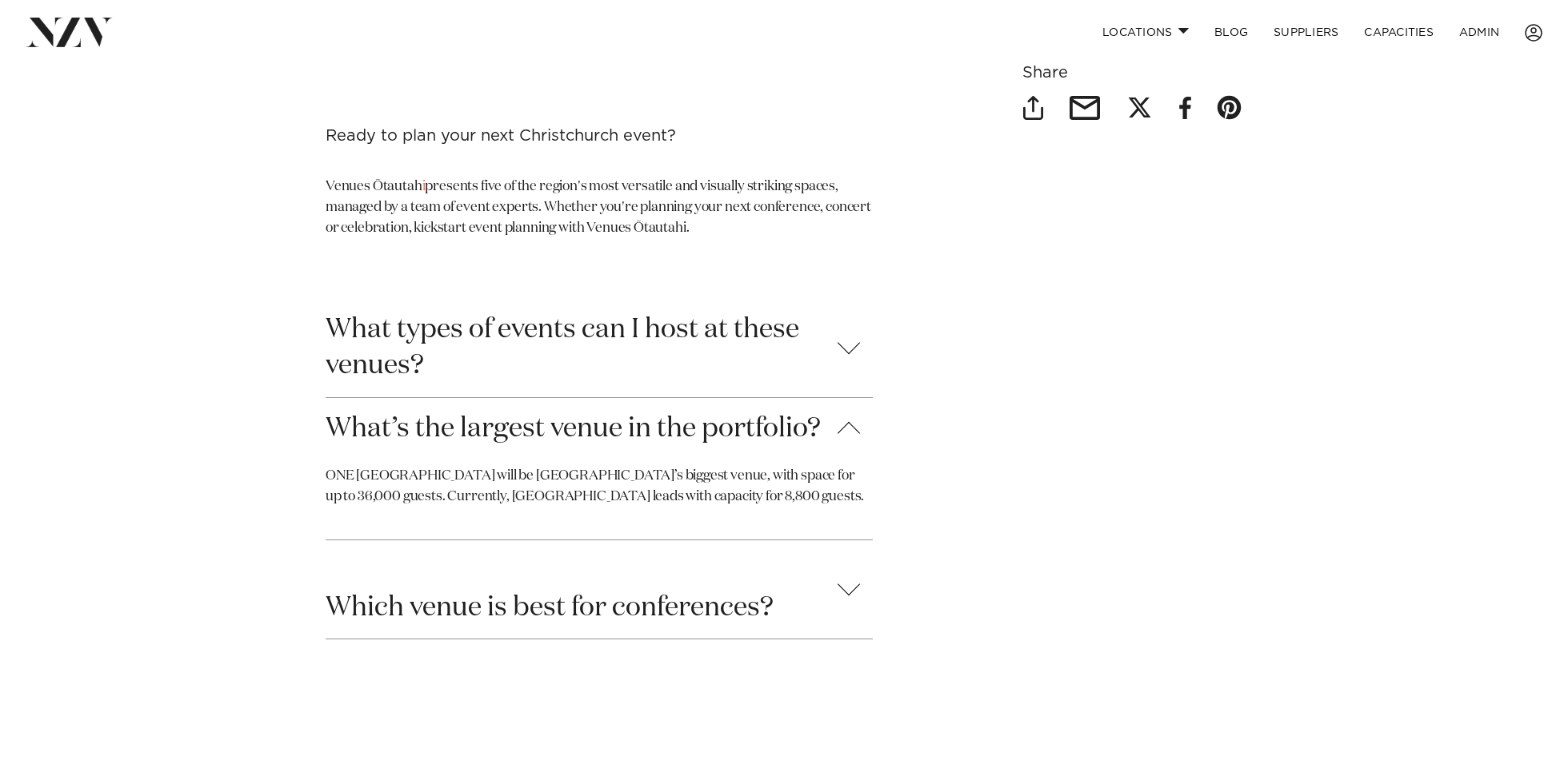
click at [759, 584] on button "Which venue is best for conferences?" at bounding box center [599, 589] width 548 height 97
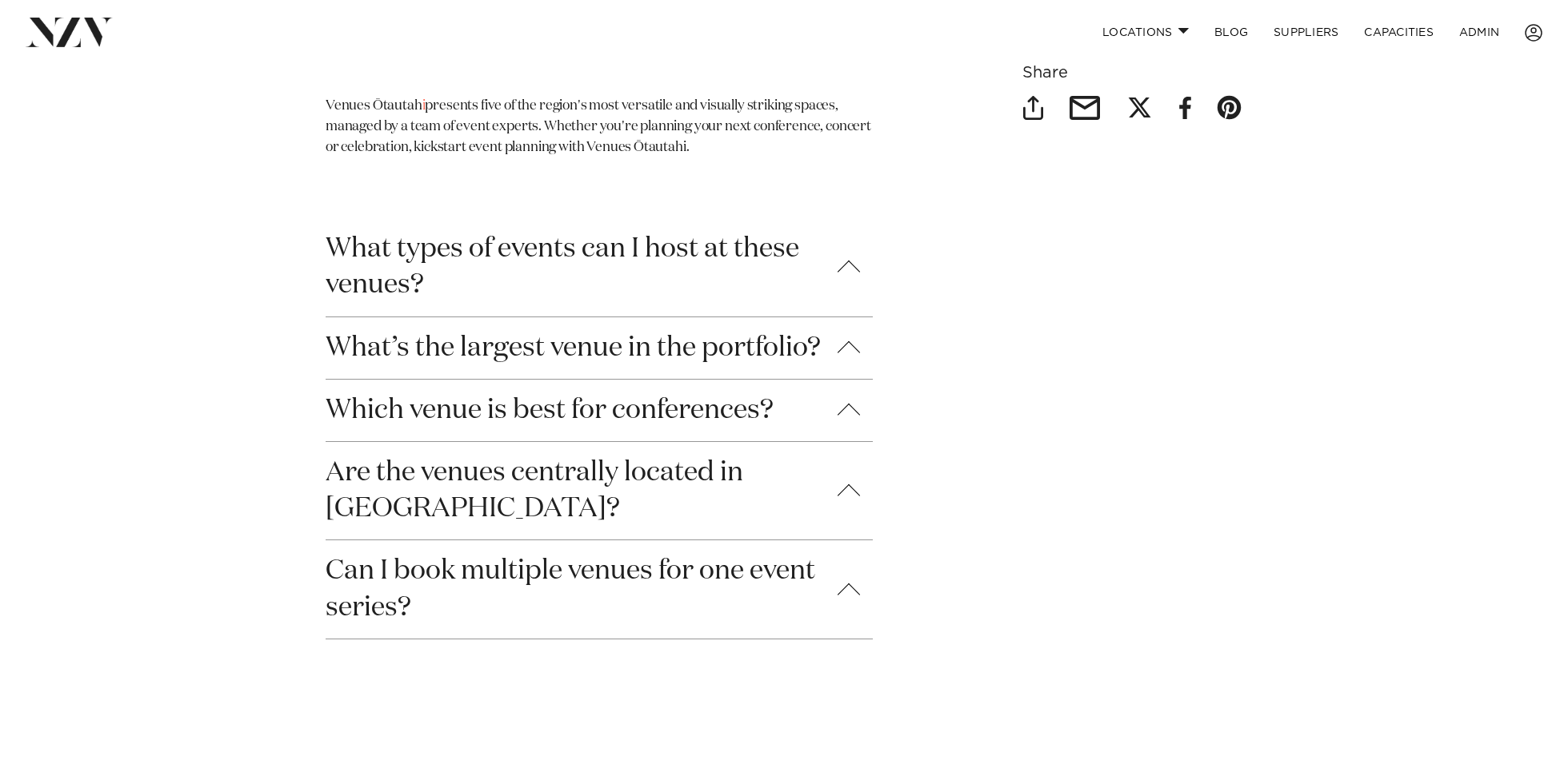
scroll to position [5452, 0]
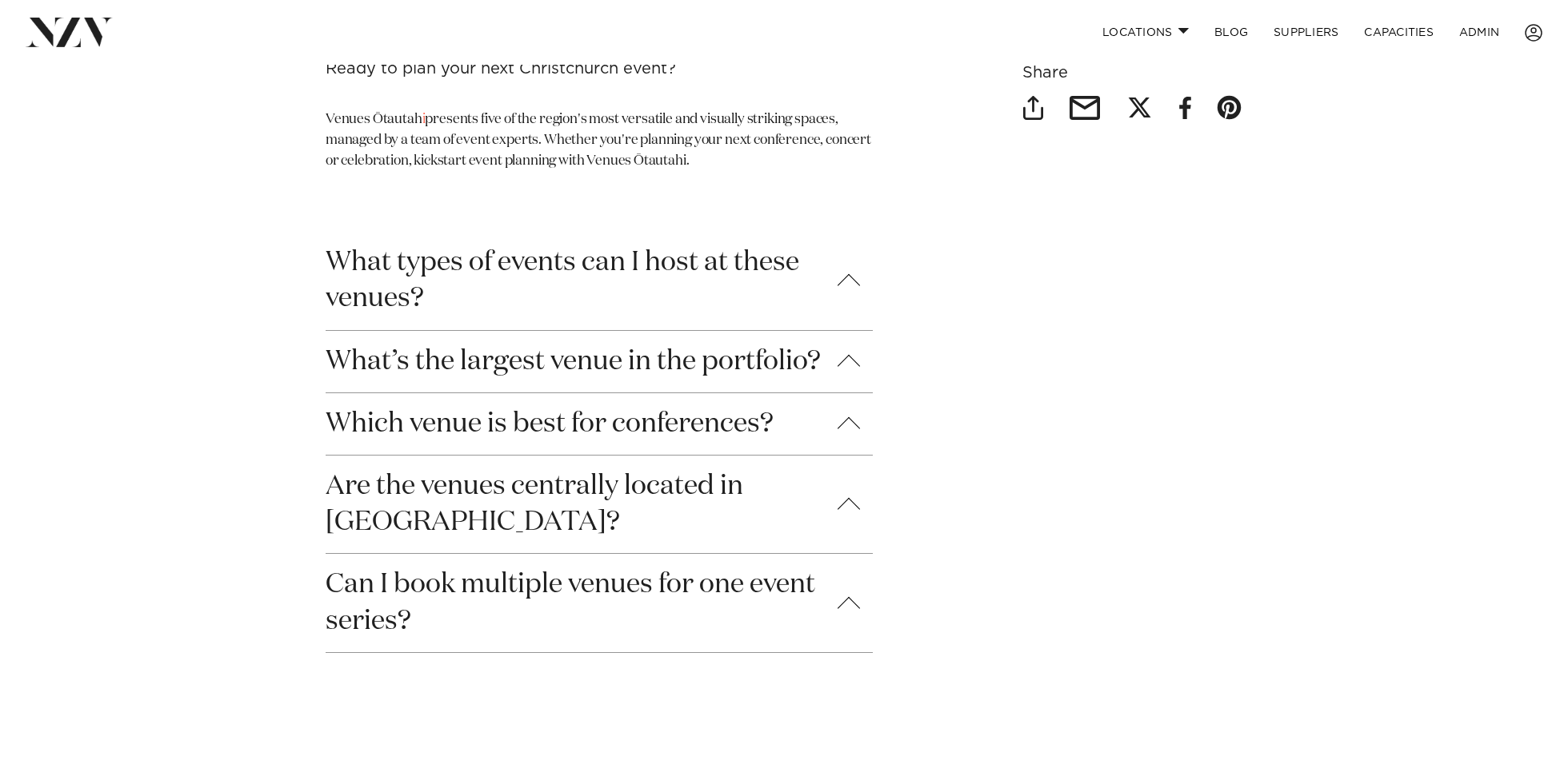
click at [742, 244] on button "What types of events can I host at these venues?" at bounding box center [599, 280] width 548 height 97
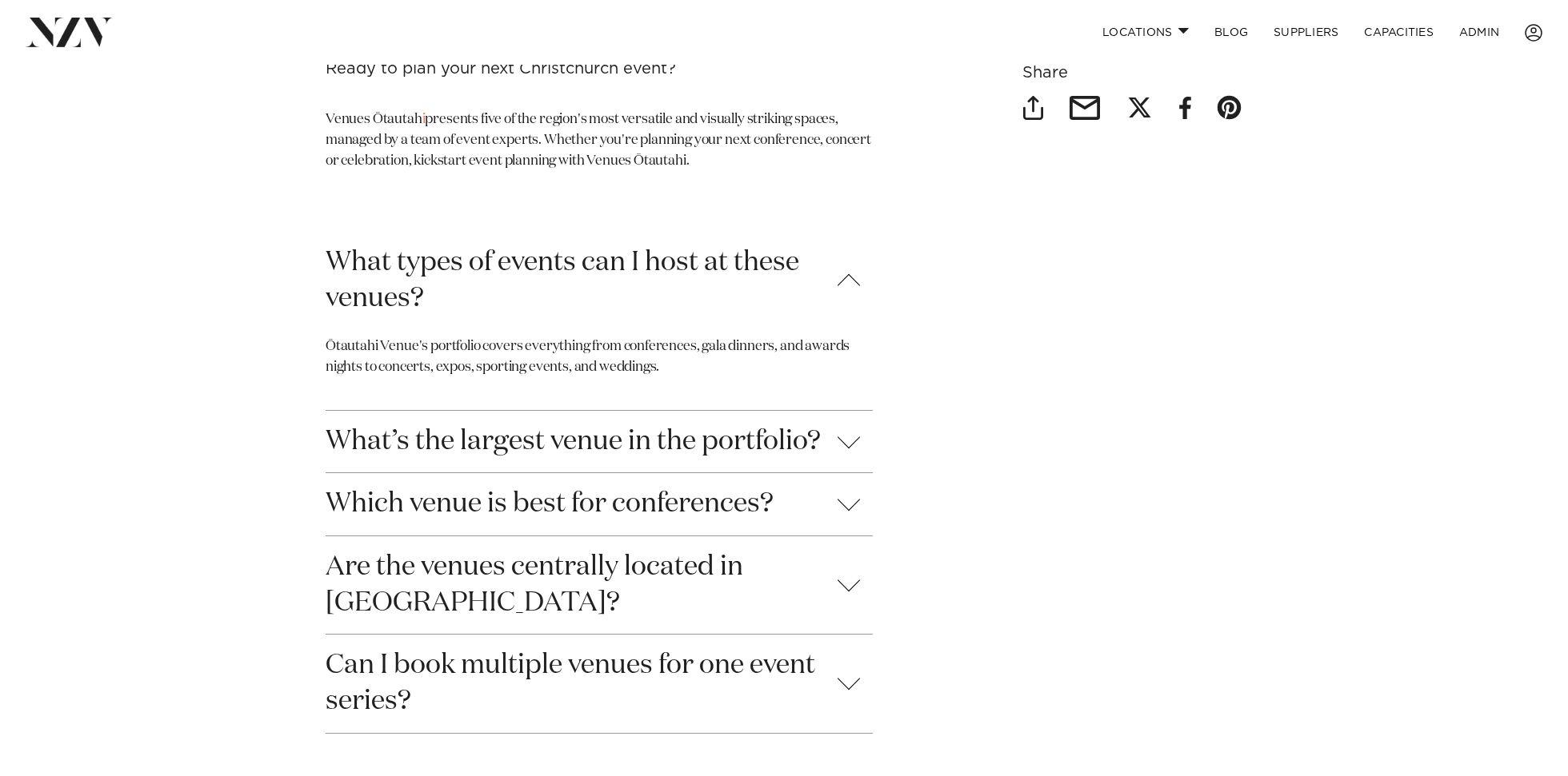
click at [739, 246] on button "What types of events can I host at these venues?" at bounding box center [599, 280] width 548 height 97
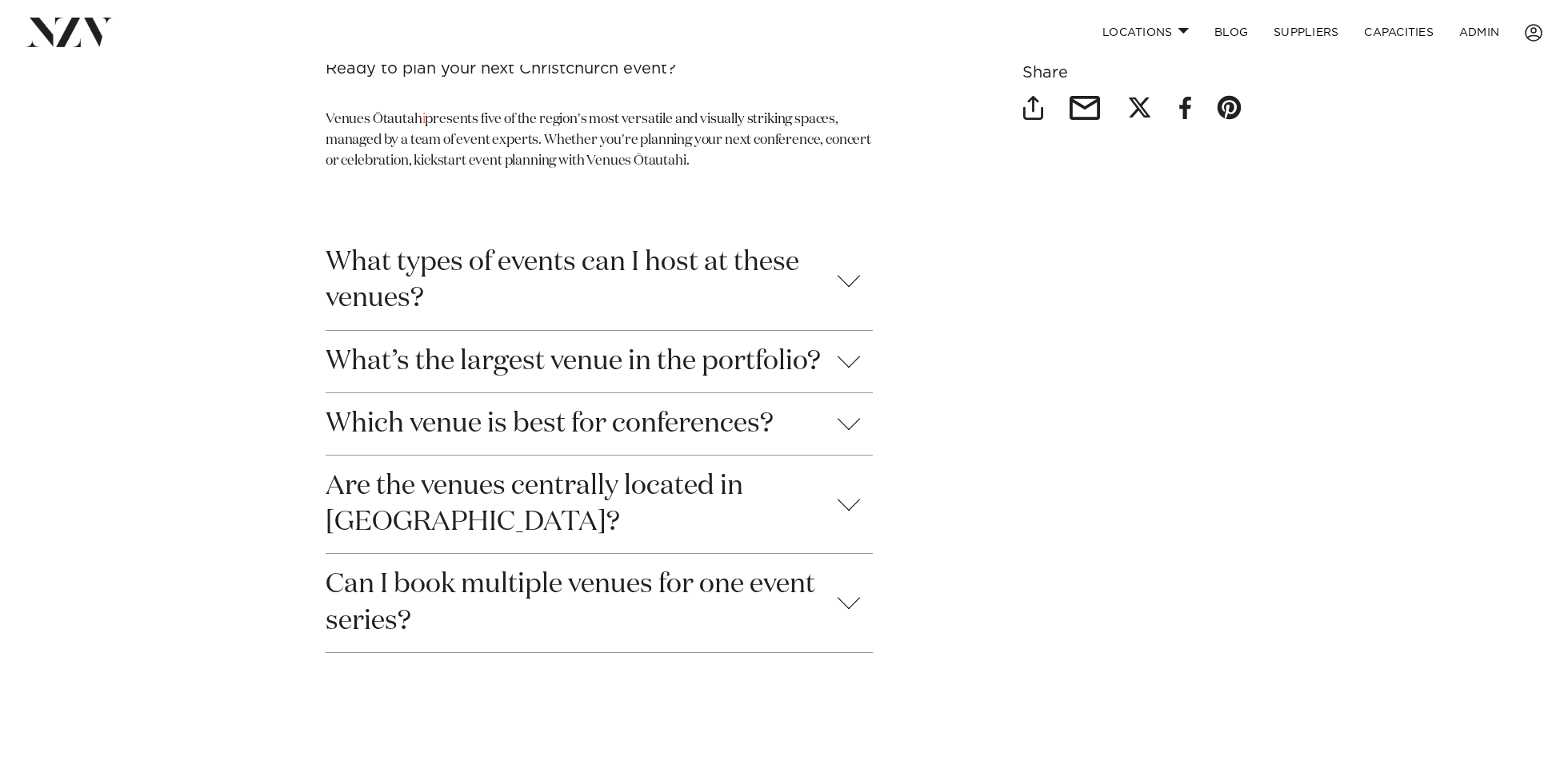
click at [611, 259] on button "What types of events can I host at these venues?" at bounding box center [599, 280] width 548 height 97
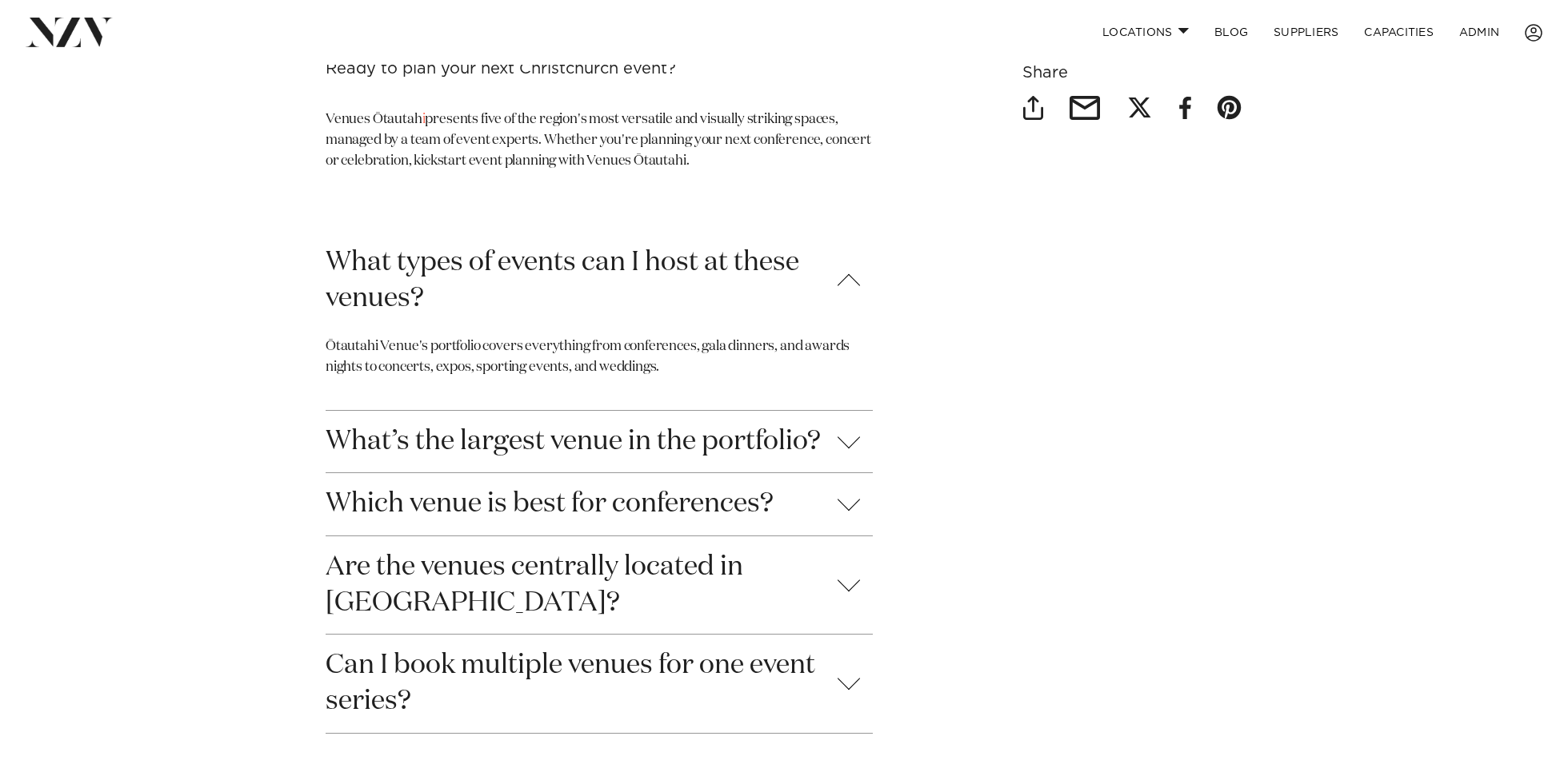
click at [479, 417] on button "What’s the largest venue in the portfolio?" at bounding box center [599, 441] width 548 height 62
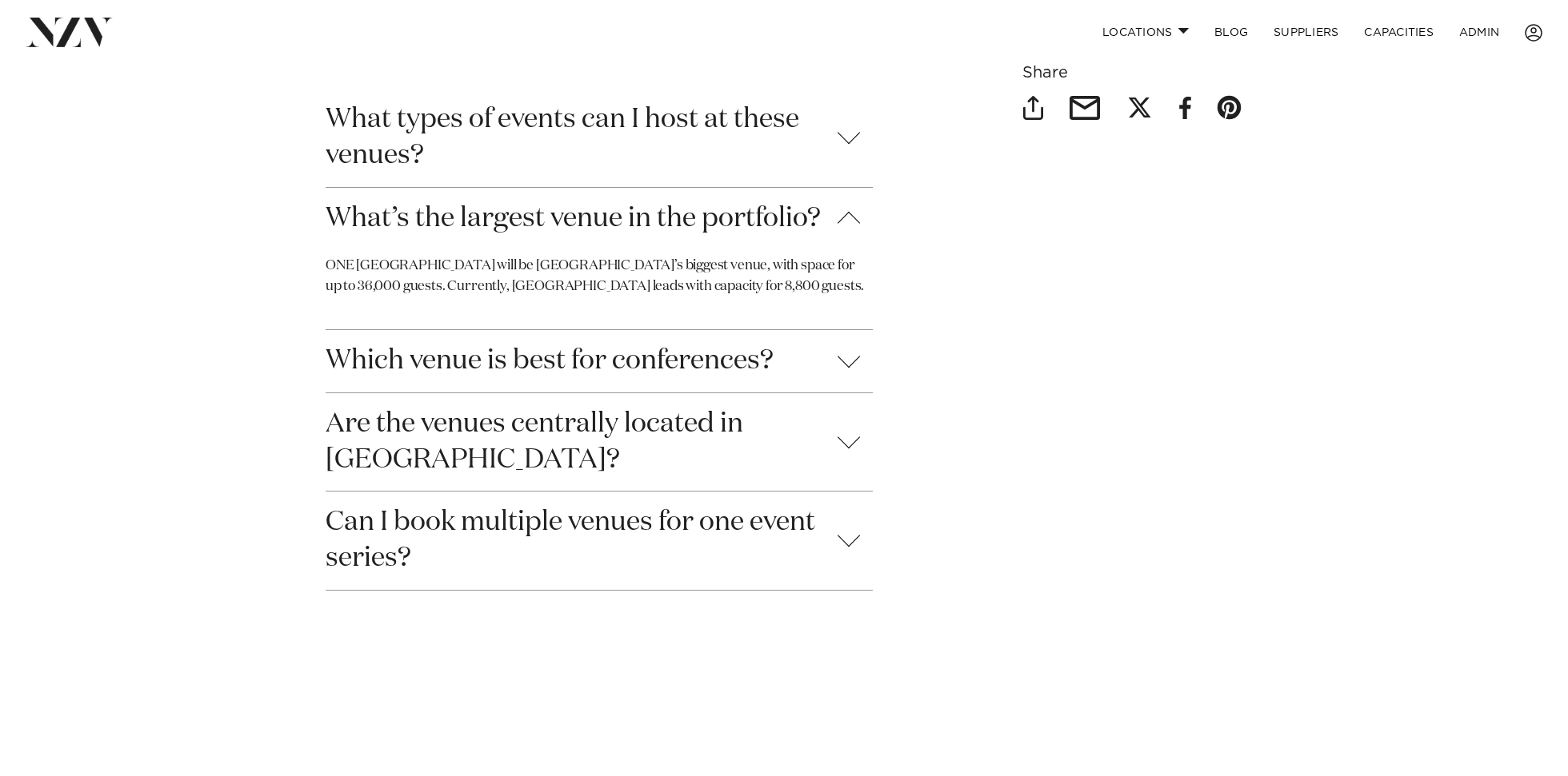
scroll to position [5601, 0]
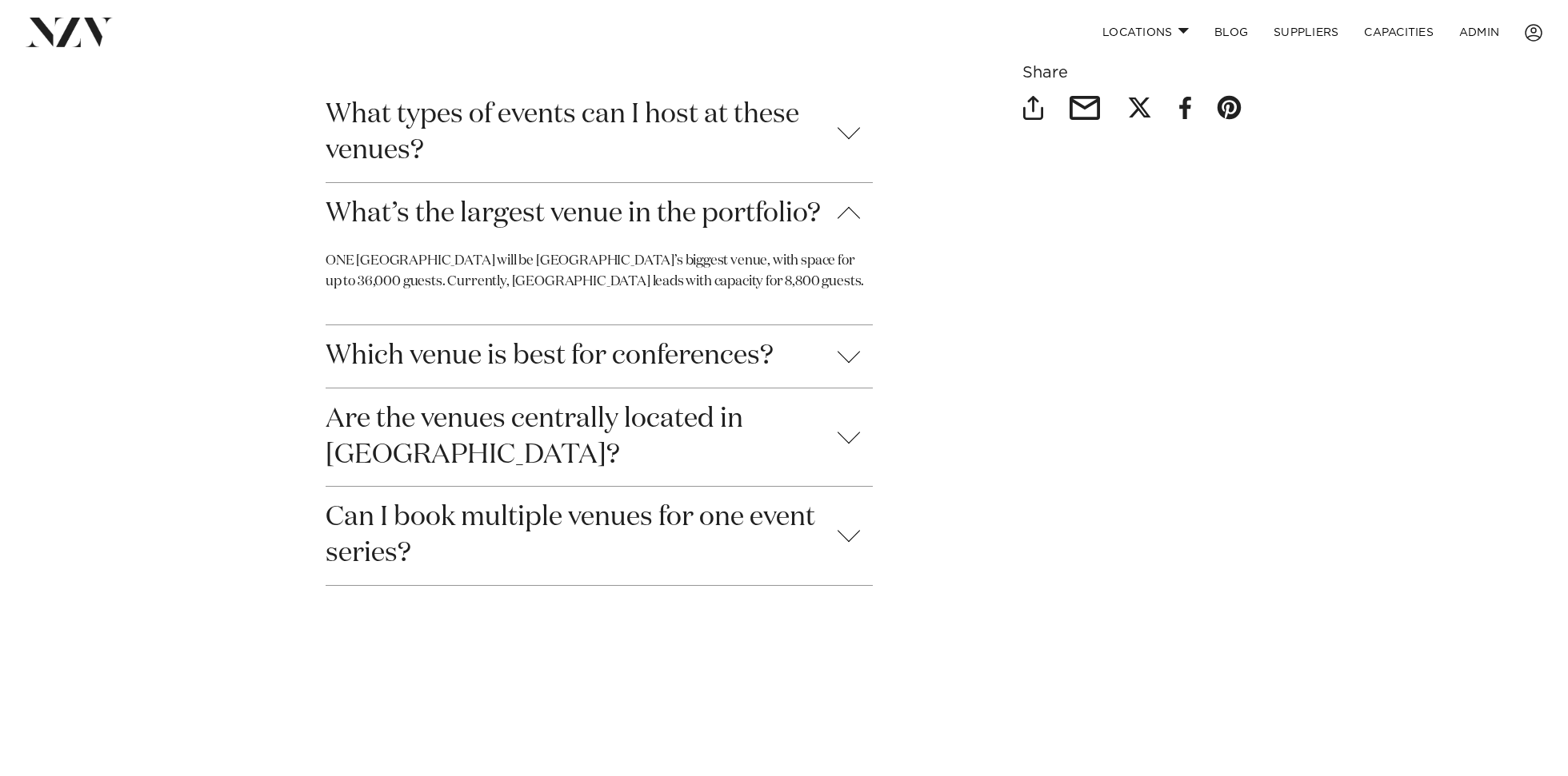
click at [600, 102] on button "What types of events can I host at these venues?" at bounding box center [599, 132] width 548 height 97
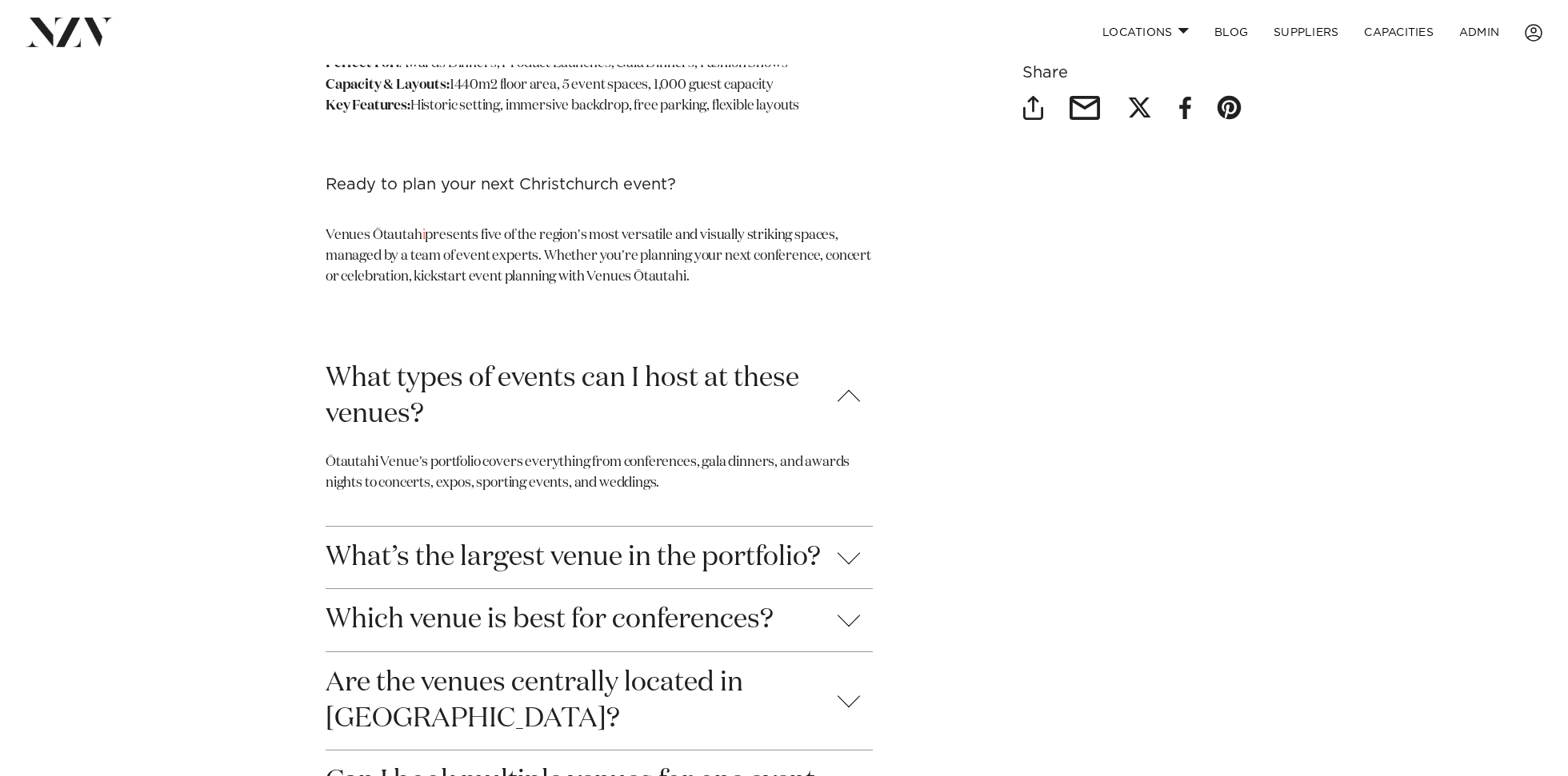
scroll to position [5302, 0]
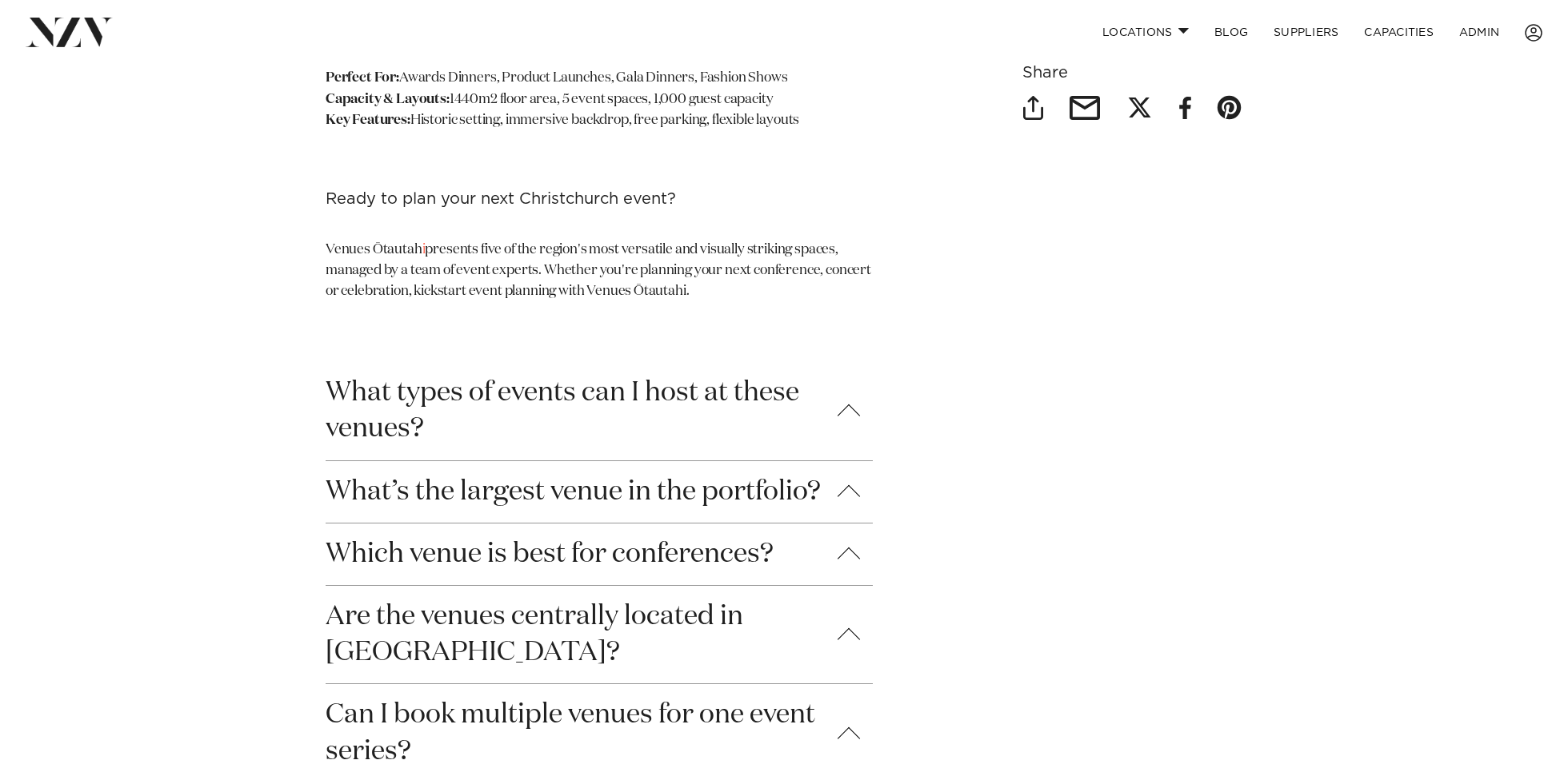
scroll to position [5347, 0]
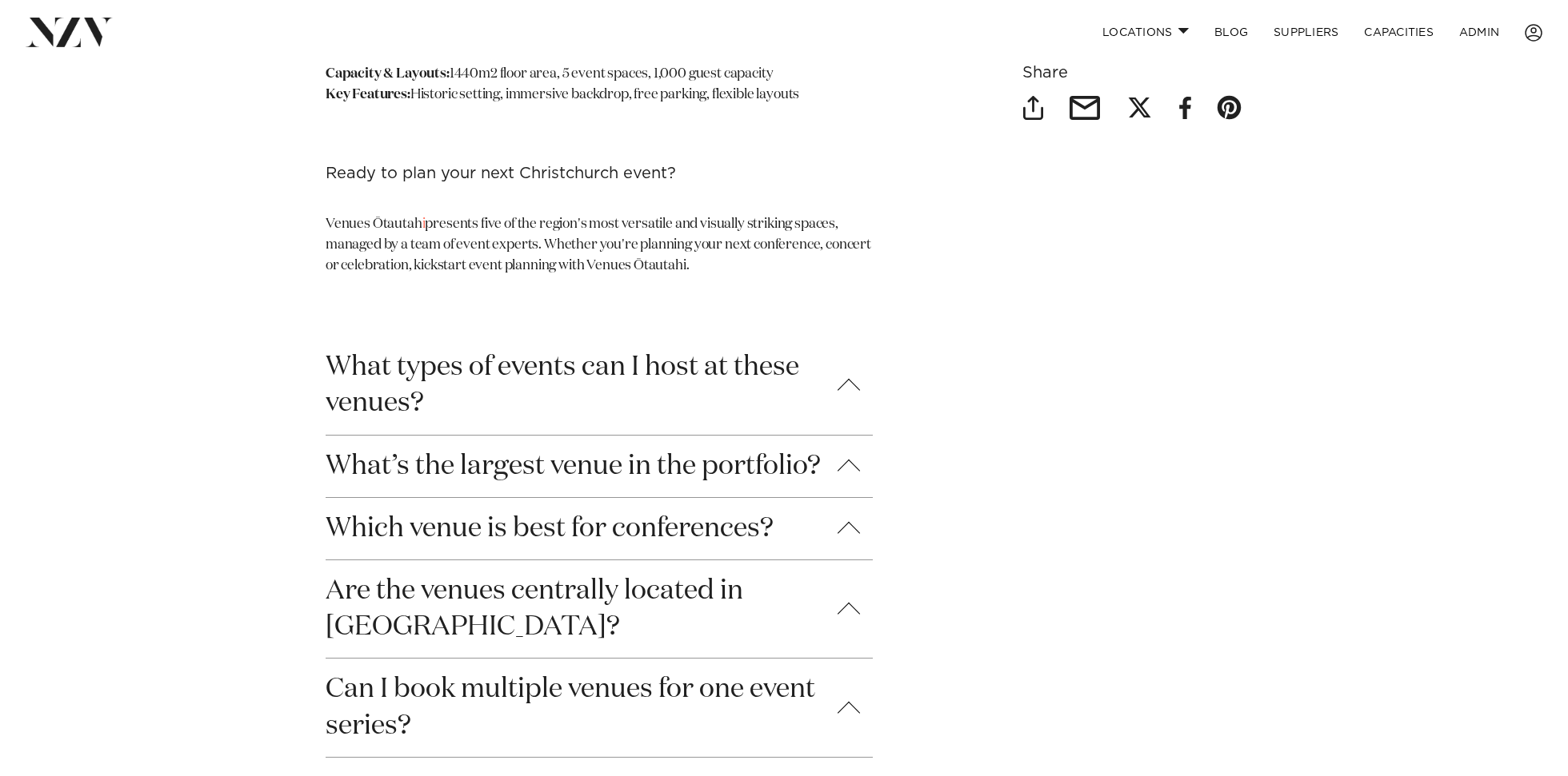
click at [604, 336] on button "What types of events can I host at these venues?" at bounding box center [599, 385] width 548 height 97
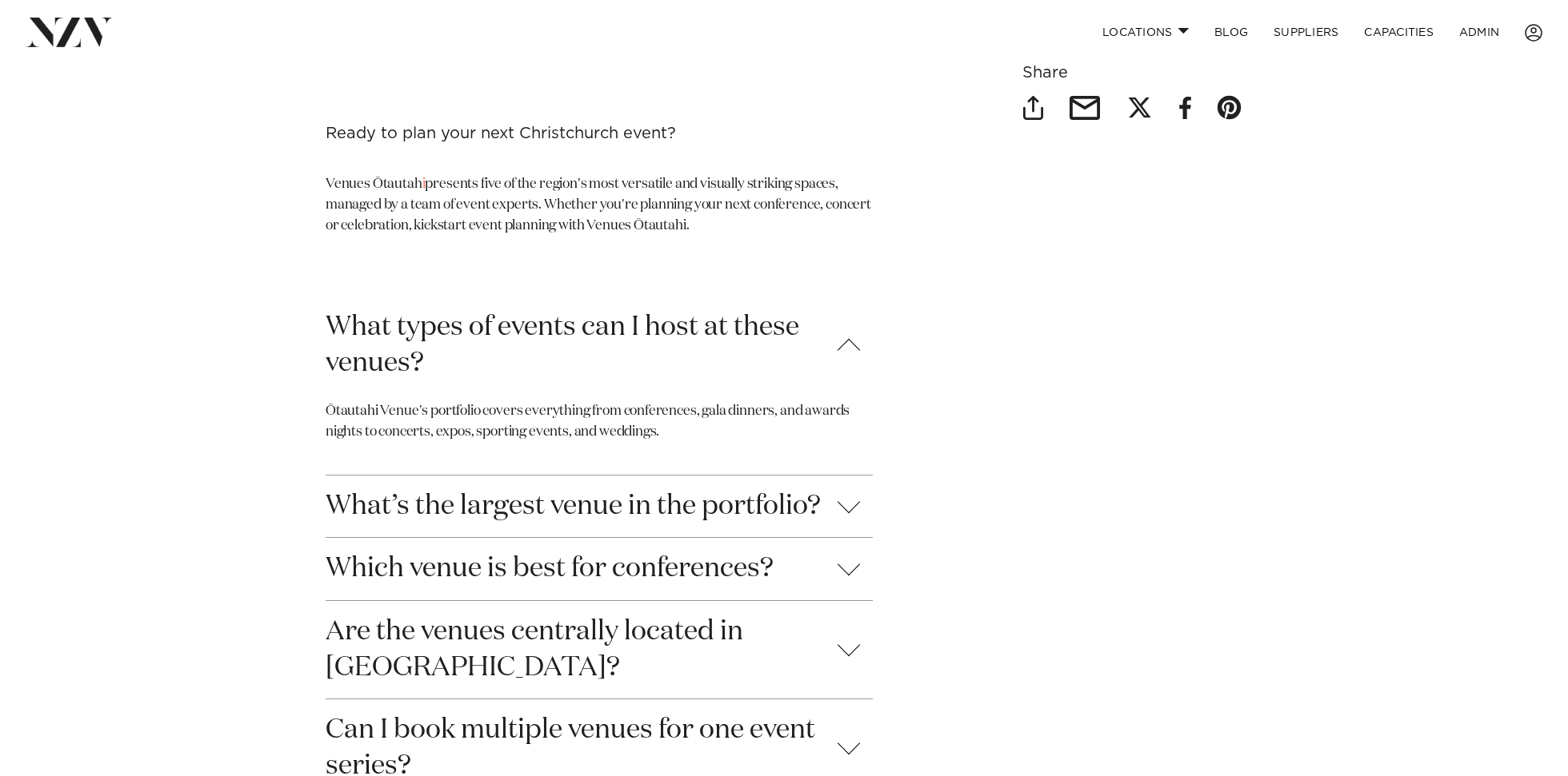
scroll to position [5389, 0]
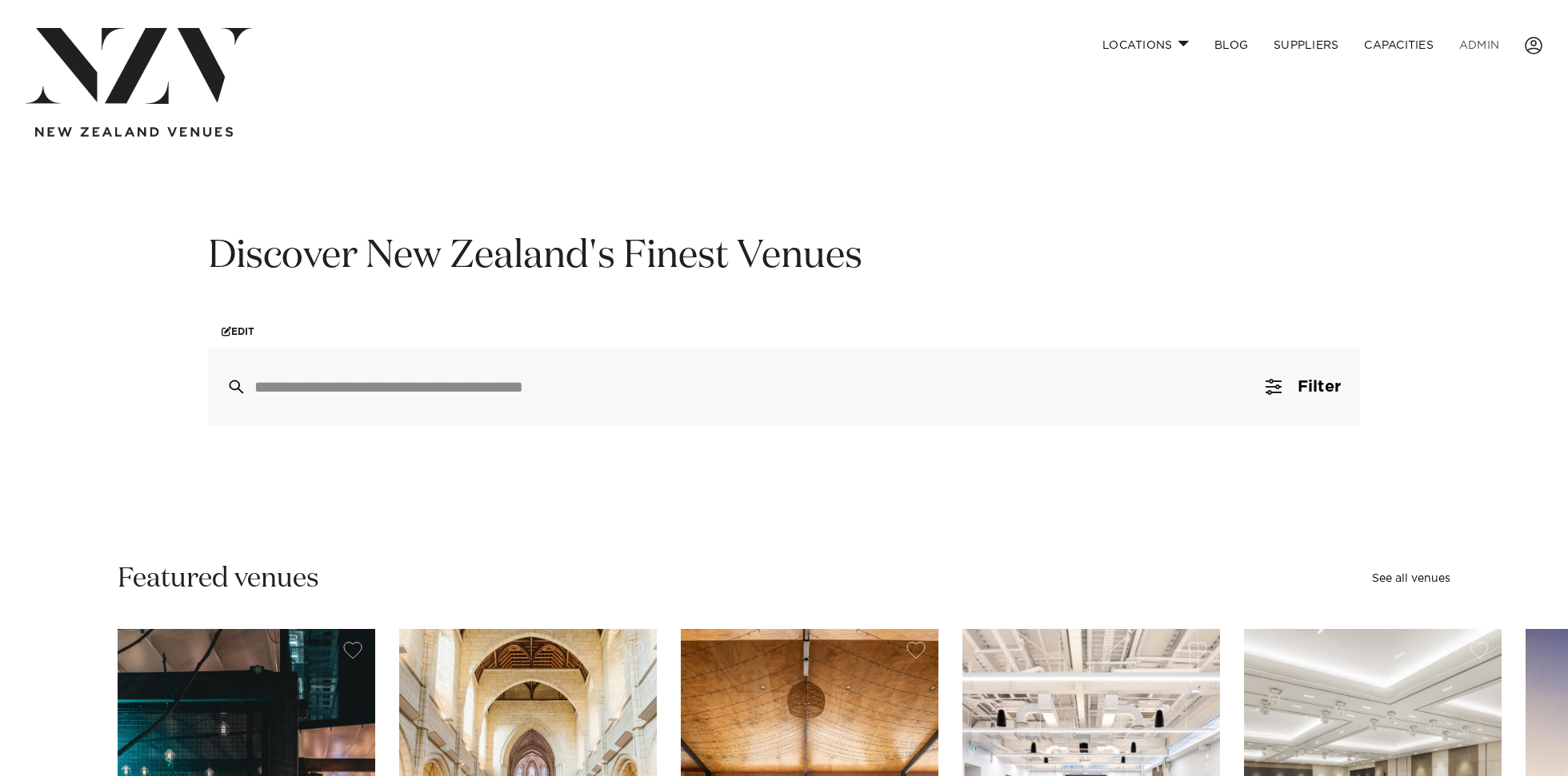
click at [1464, 45] on link "ADMIN" at bounding box center [1478, 45] width 65 height 35
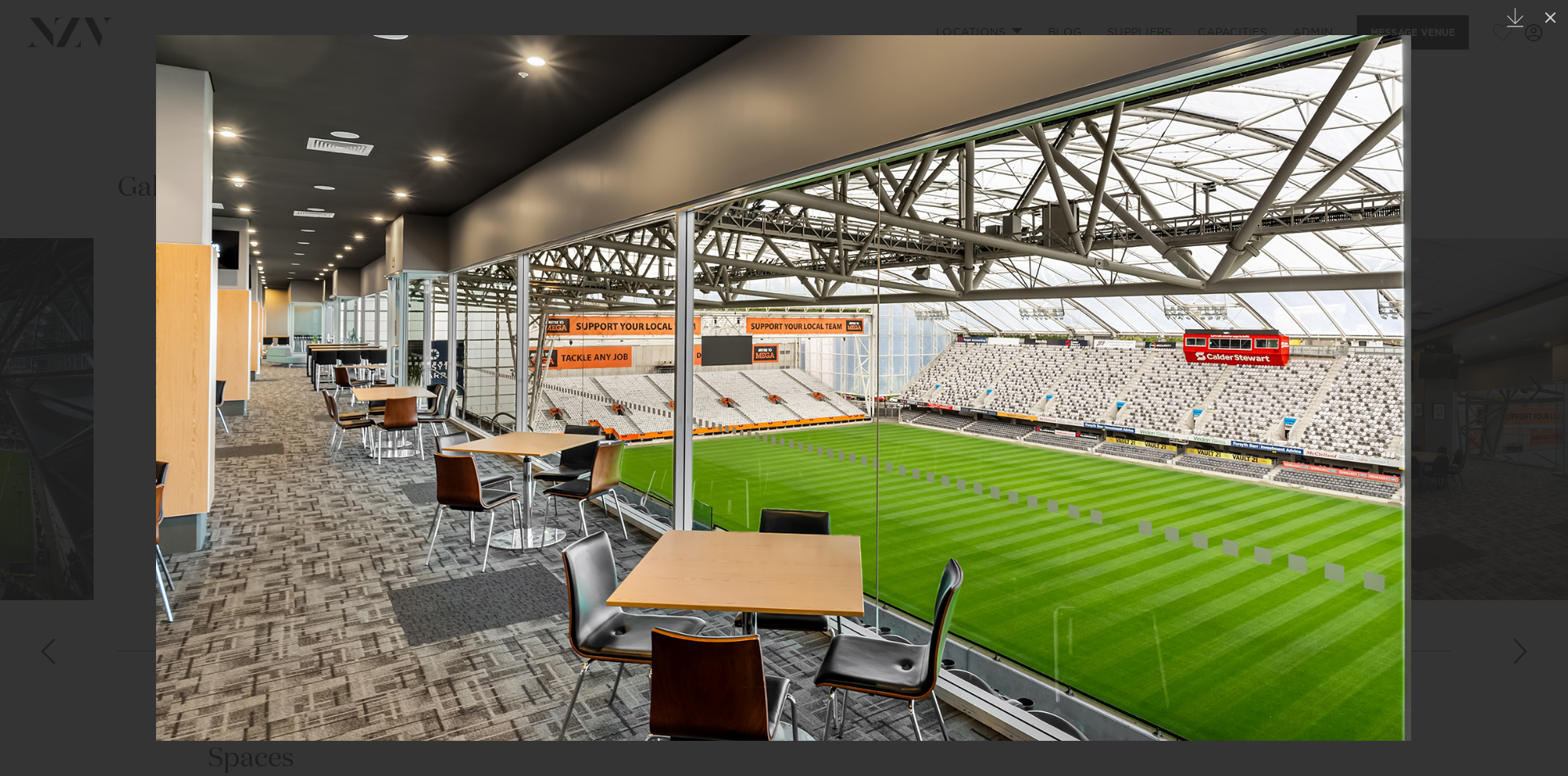
scroll to position [1607, 0]
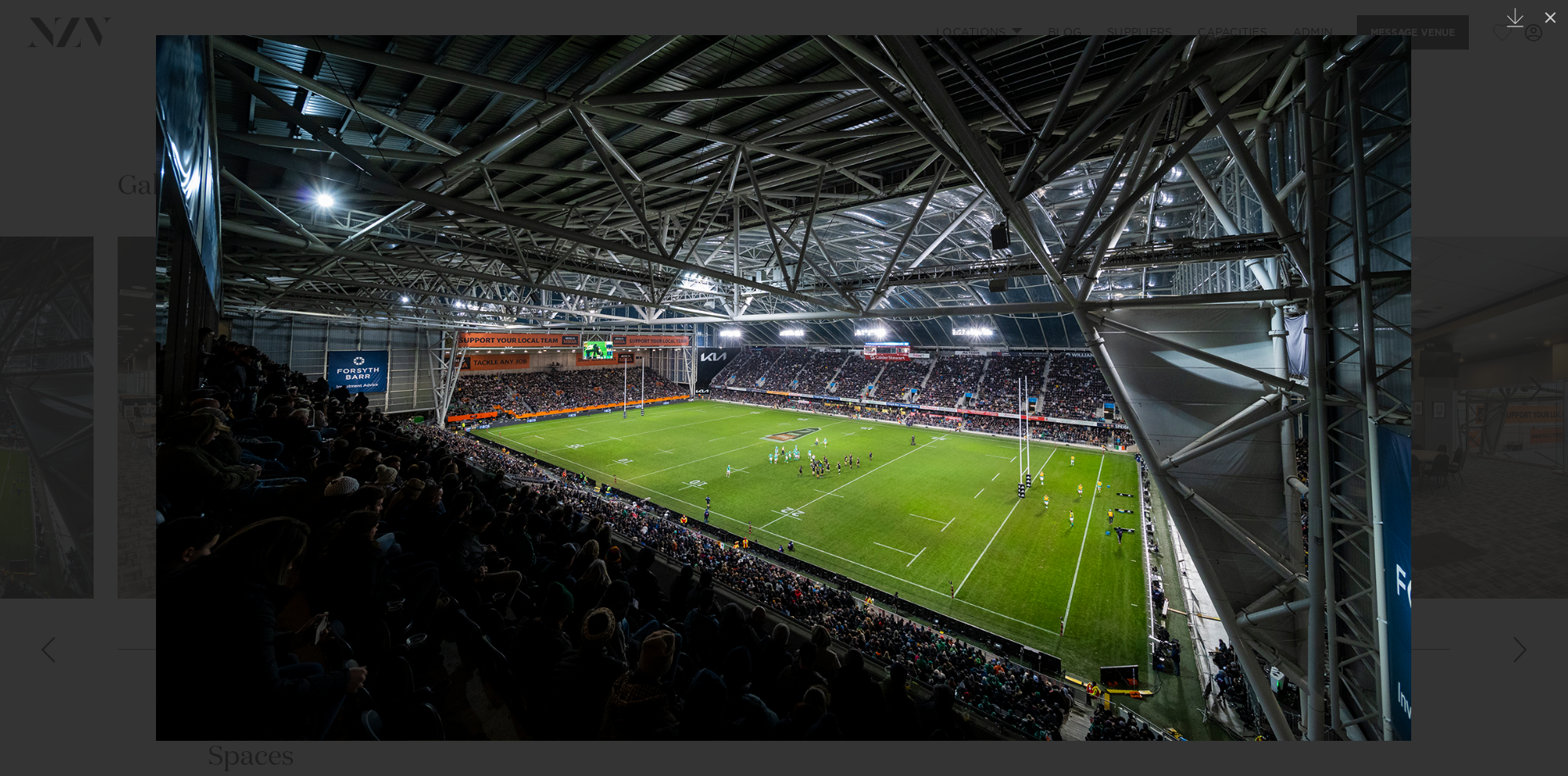
click at [925, 369] on img at bounding box center [783, 388] width 1255 height 706
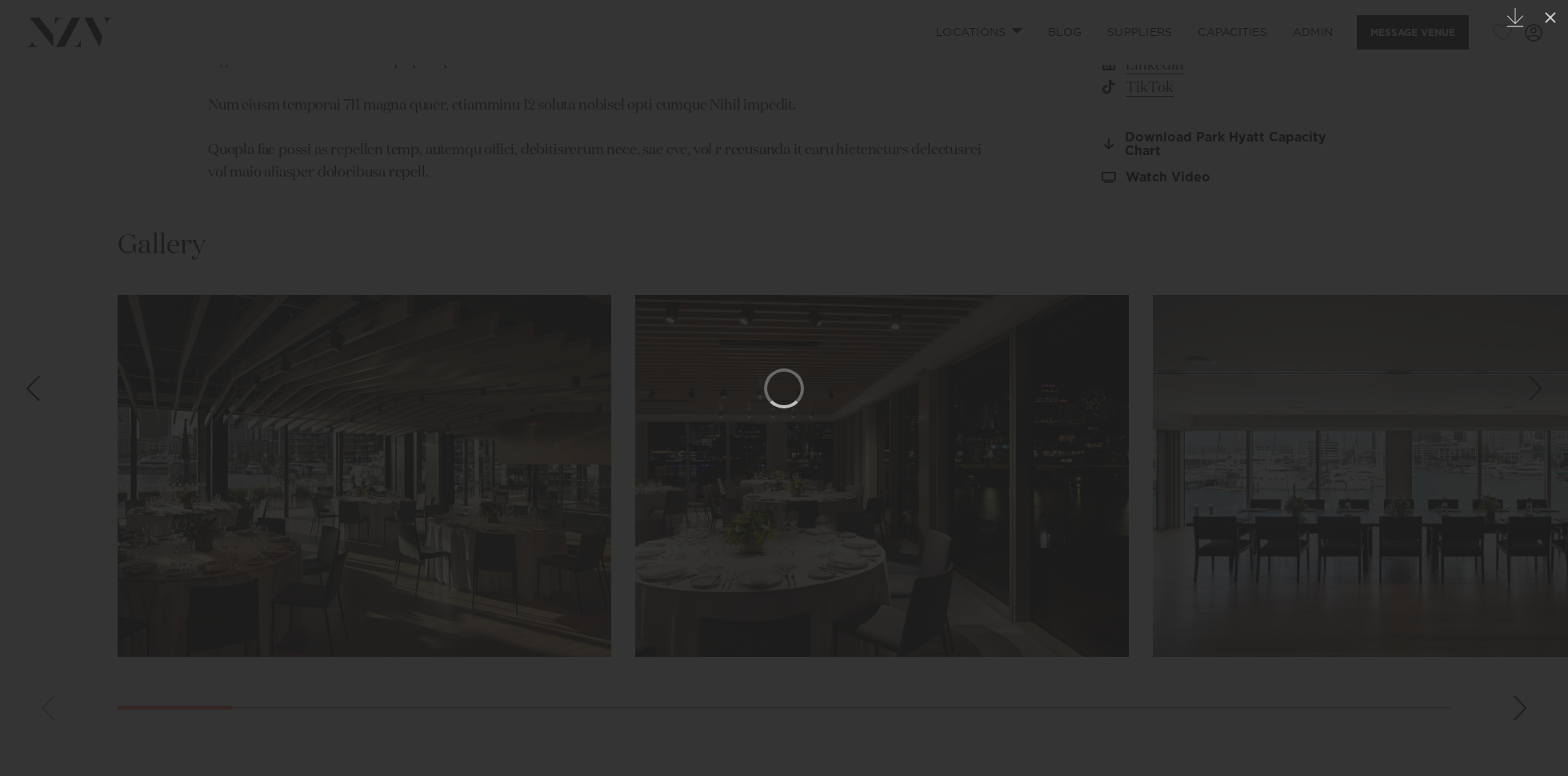
scroll to position [1723, 0]
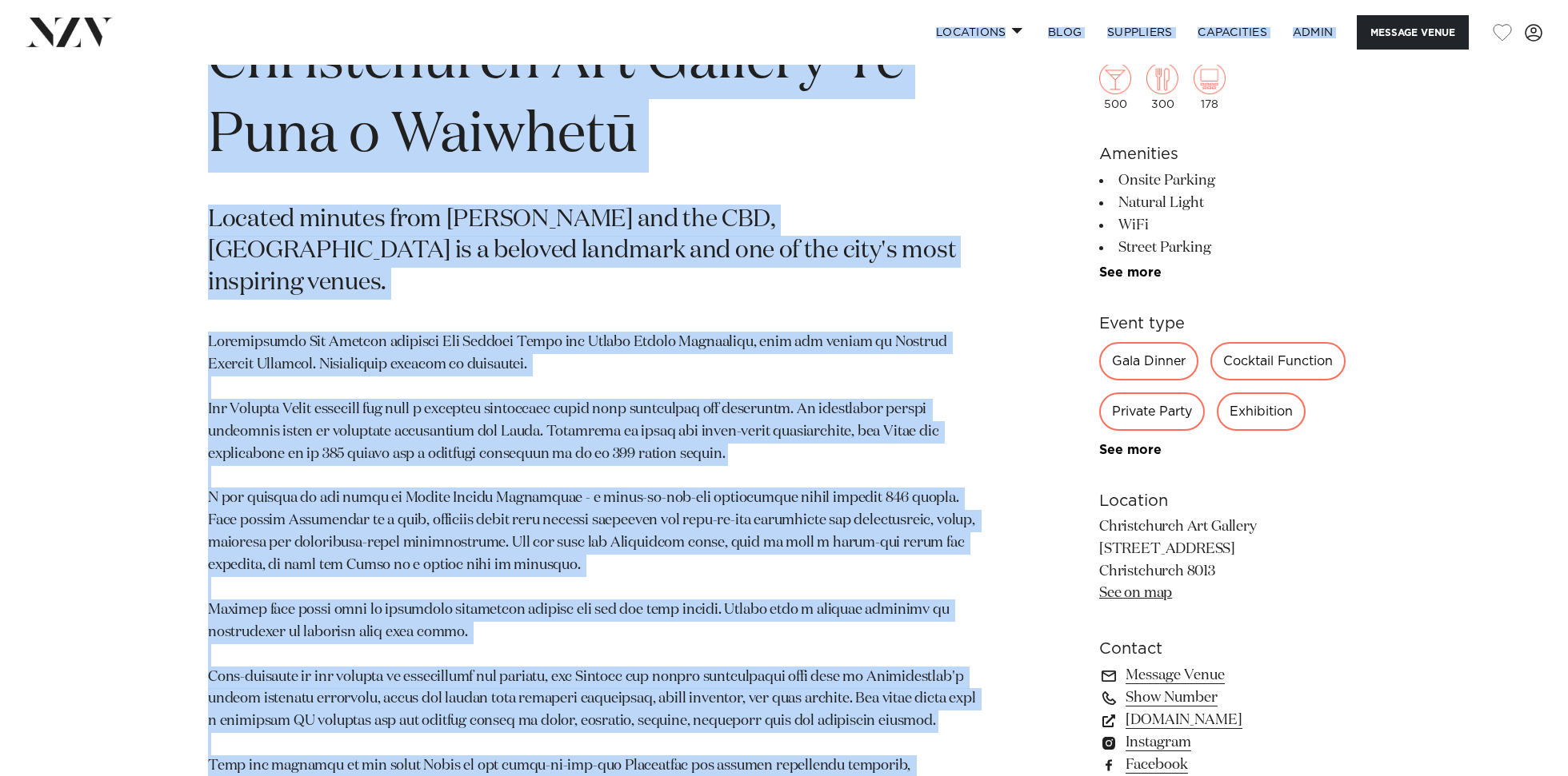
scroll to position [729, 0]
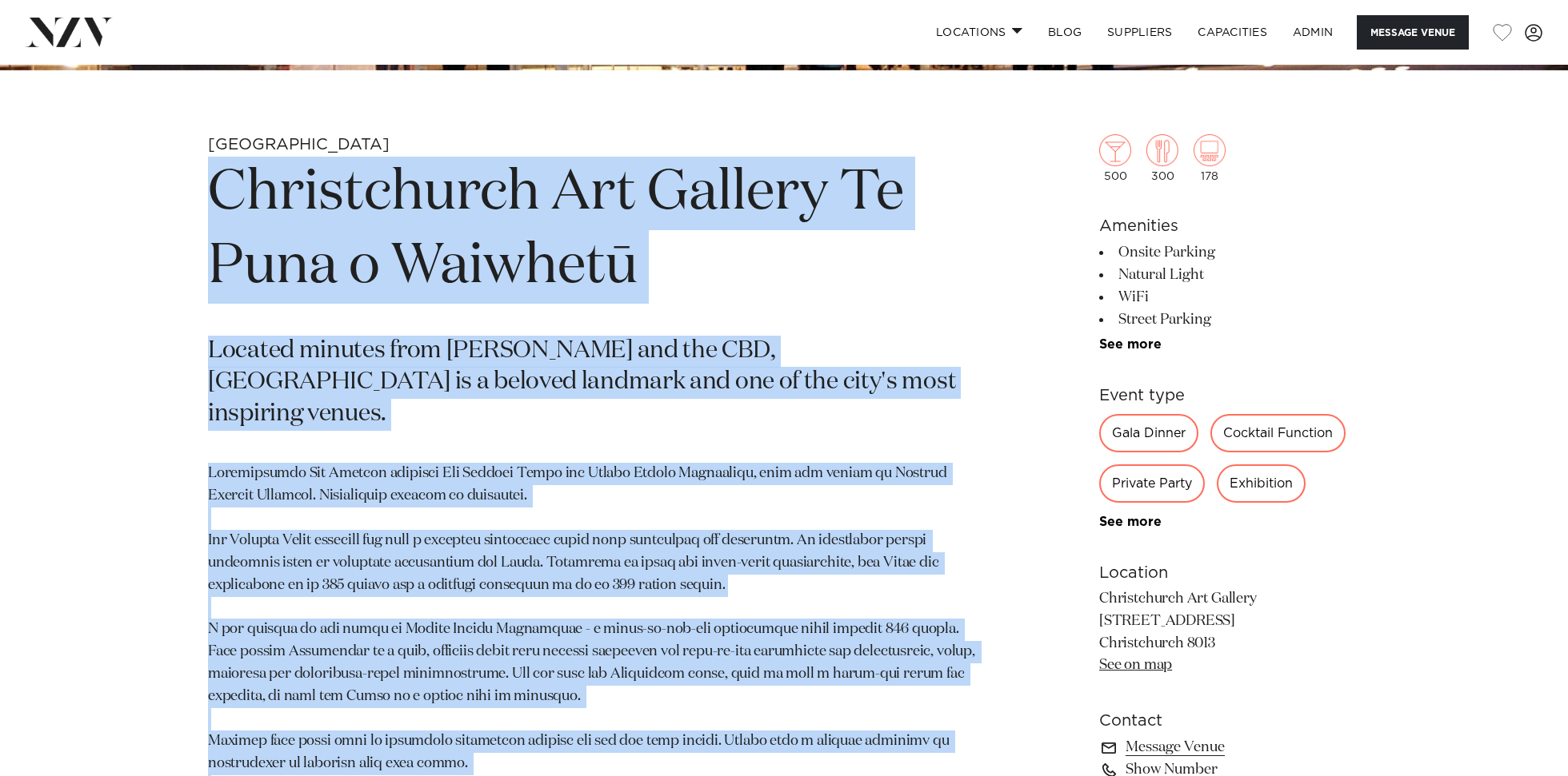
drag, startPoint x: 298, startPoint y: 729, endPoint x: 192, endPoint y: 202, distance: 537.6
click at [192, 202] on div "[GEOGRAPHIC_DATA] [GEOGRAPHIC_DATA] Art Gallery Te Puna o Waiwhetū Located minu…" at bounding box center [784, 554] width 1361 height 839
copy section "Loremipsumdo Sit Ametcon Ad Elit s Doeiusmo Tempori utlabor etdo Ma Ali eni adm…"
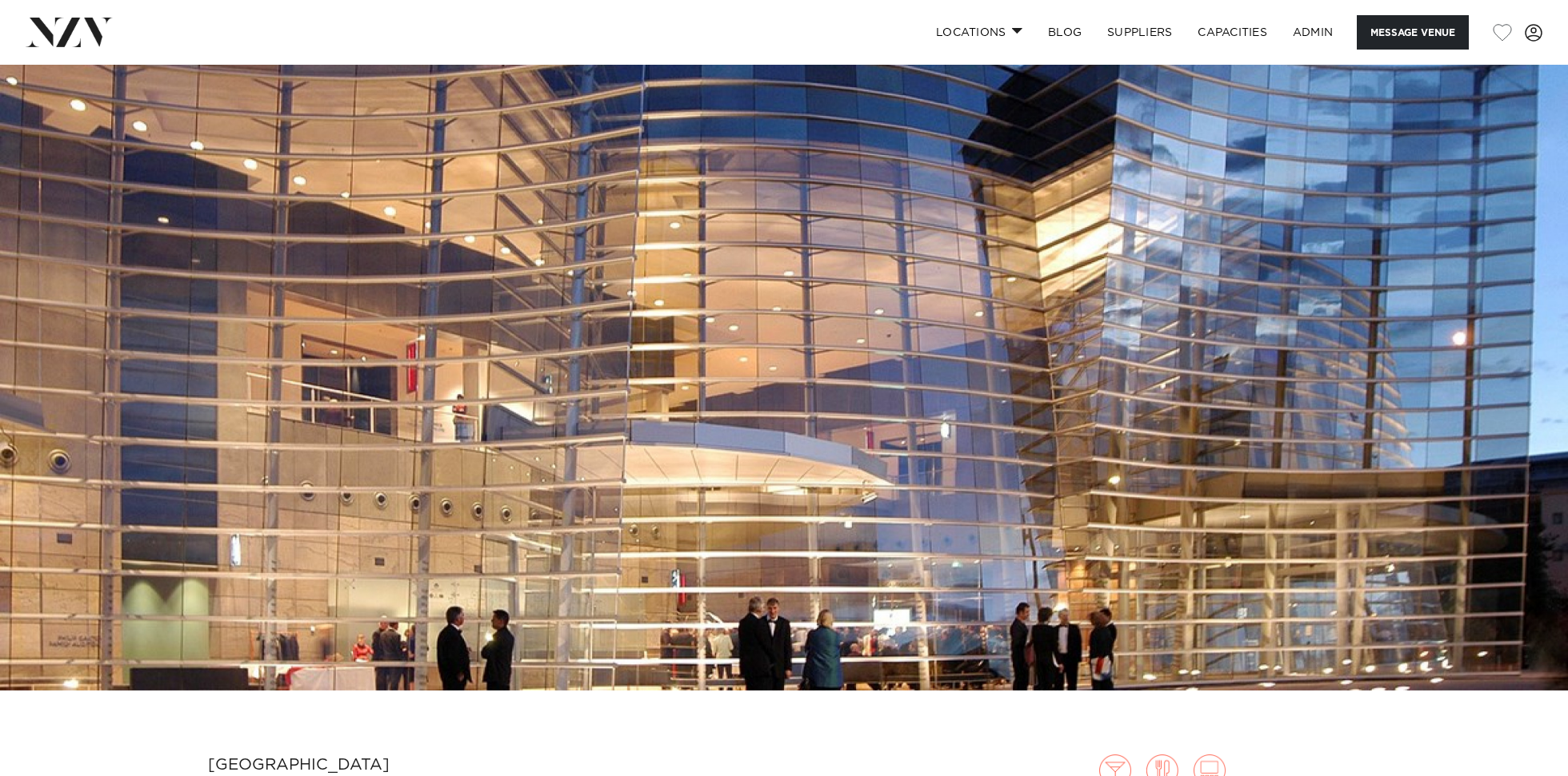
scroll to position [83, 0]
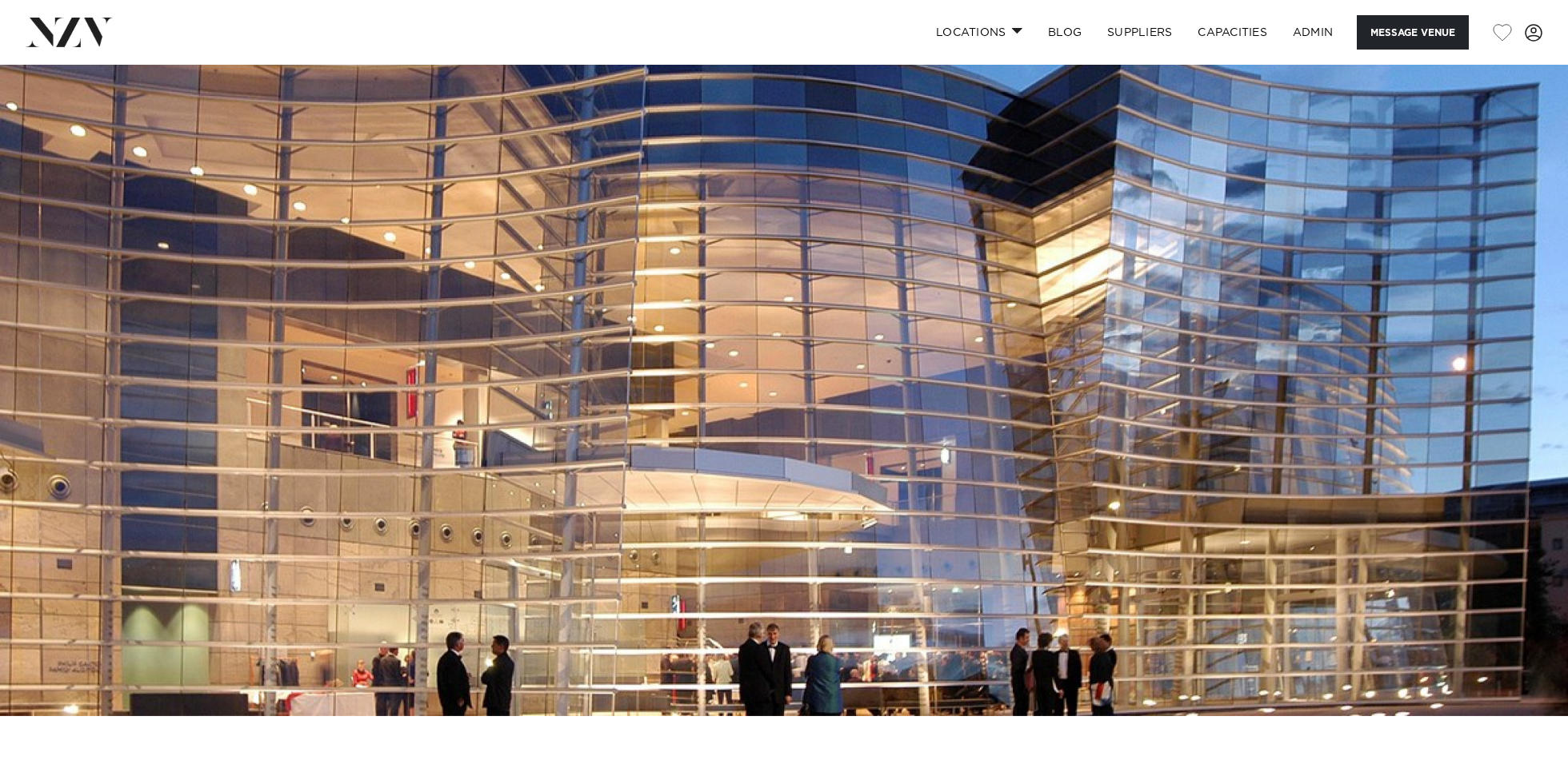
click at [611, 250] on img at bounding box center [784, 348] width 1568 height 734
